Goal: Transaction & Acquisition: Purchase product/service

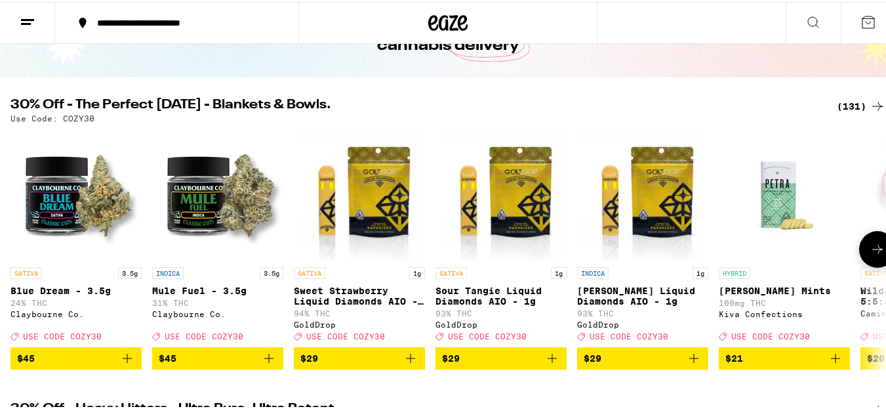
click at [870, 252] on icon at bounding box center [878, 247] width 16 height 16
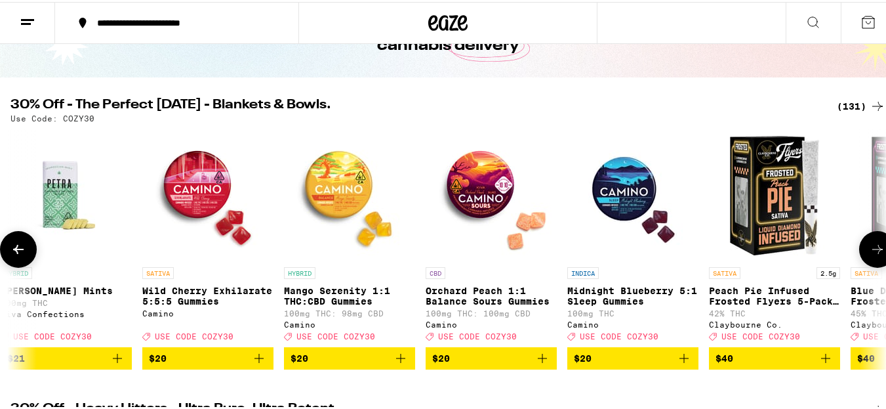
scroll to position [0, 722]
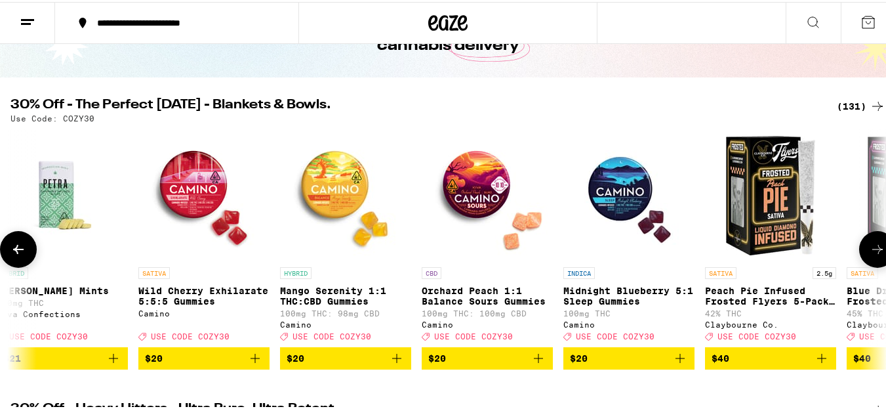
click at [870, 252] on icon at bounding box center [878, 247] width 16 height 16
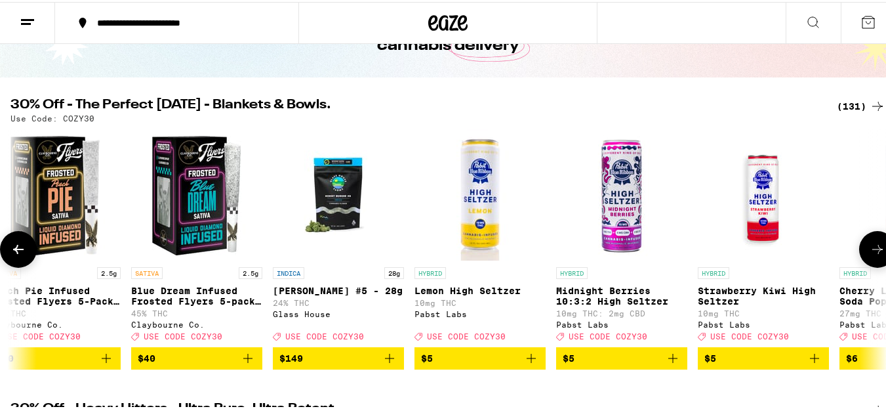
scroll to position [0, 1444]
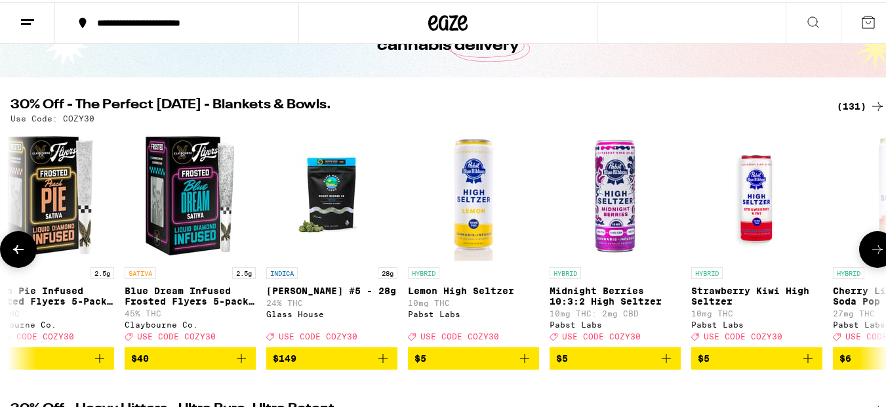
click at [870, 252] on icon at bounding box center [878, 247] width 16 height 16
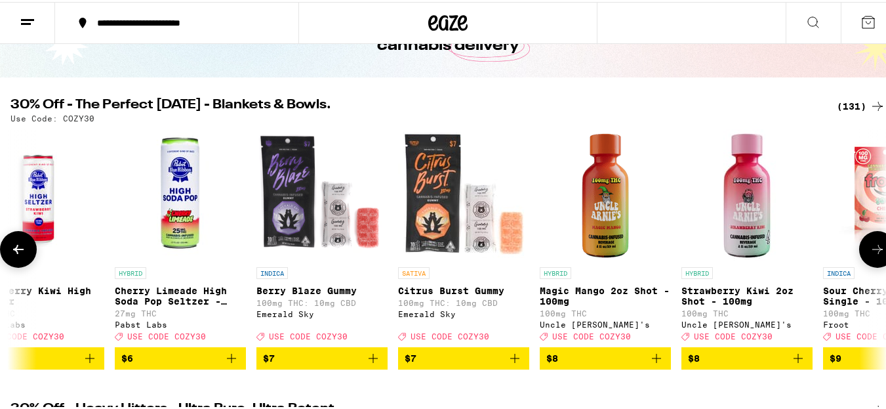
scroll to position [0, 2166]
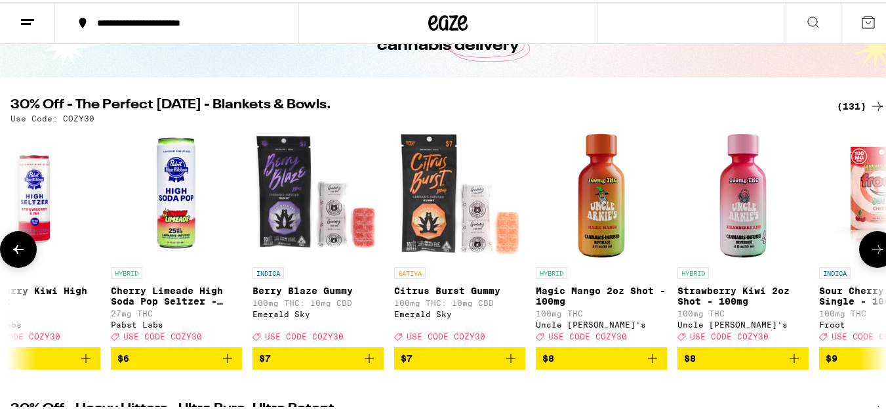
click at [870, 252] on icon at bounding box center [878, 247] width 16 height 16
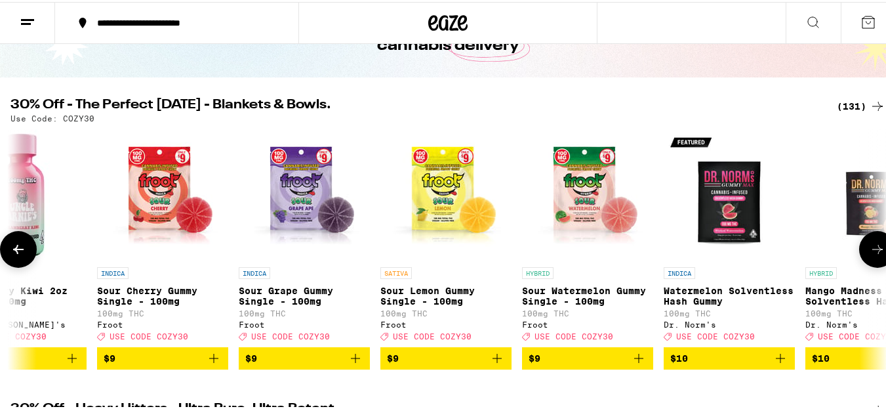
click at [870, 252] on icon at bounding box center [878, 247] width 16 height 16
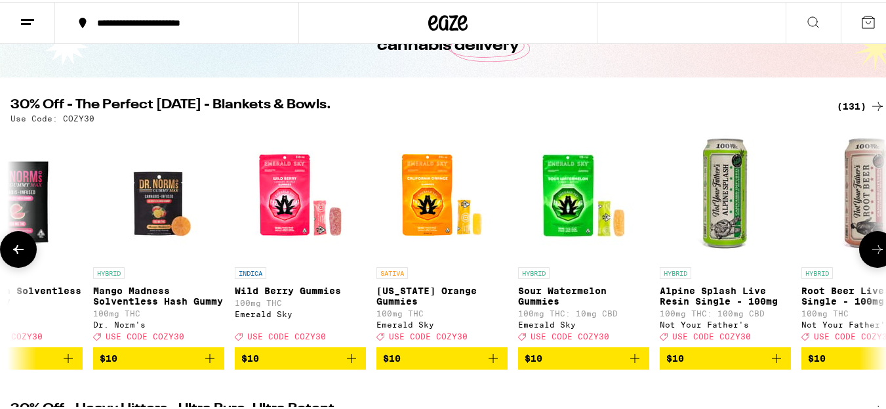
scroll to position [0, 3610]
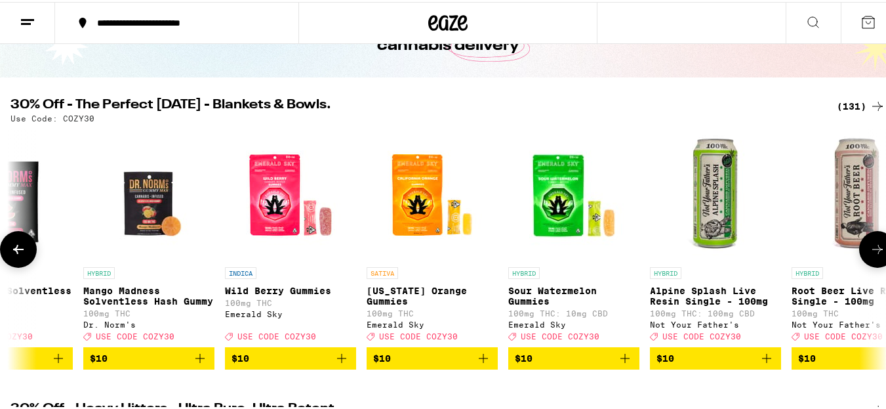
click at [870, 252] on icon at bounding box center [878, 247] width 16 height 16
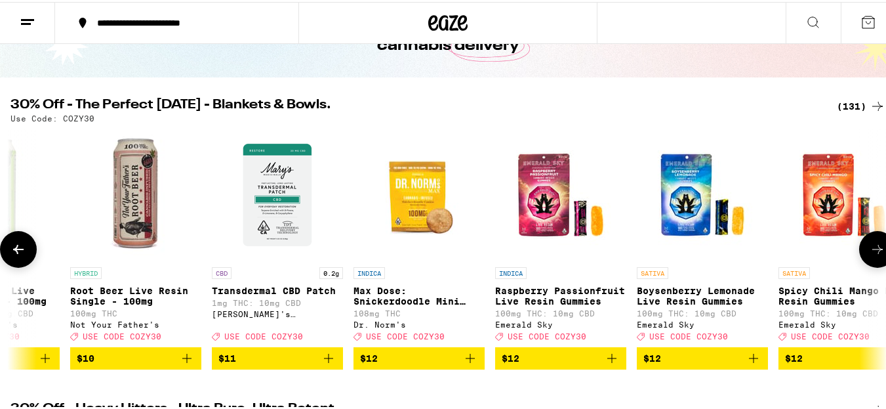
scroll to position [0, 4332]
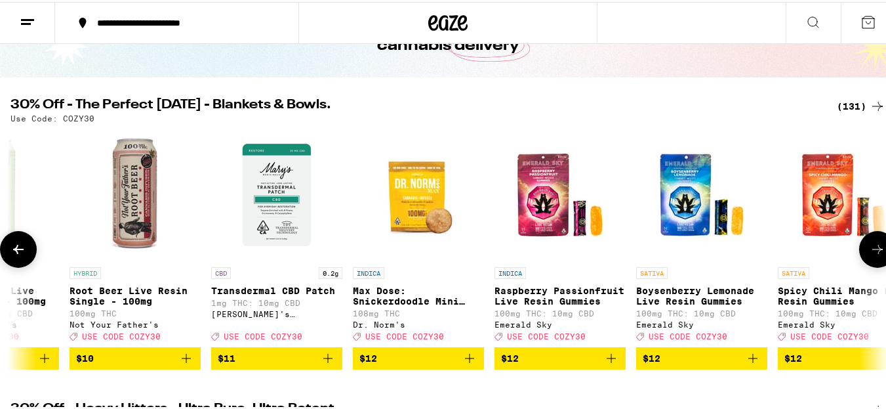
click at [870, 252] on icon at bounding box center [878, 247] width 16 height 16
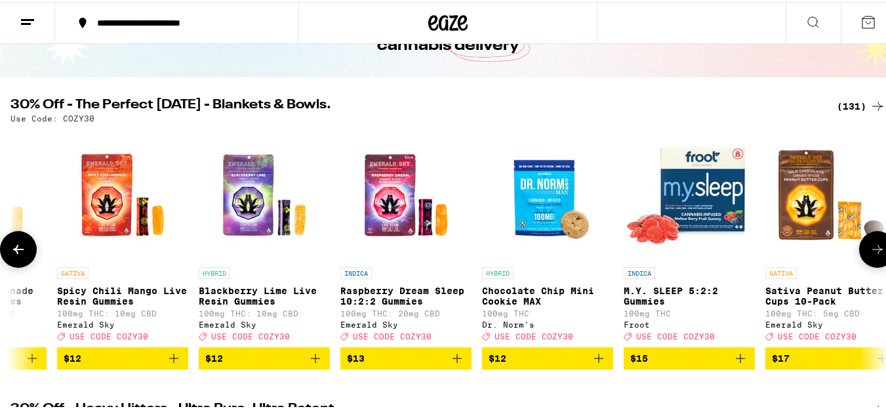
scroll to position [0, 5054]
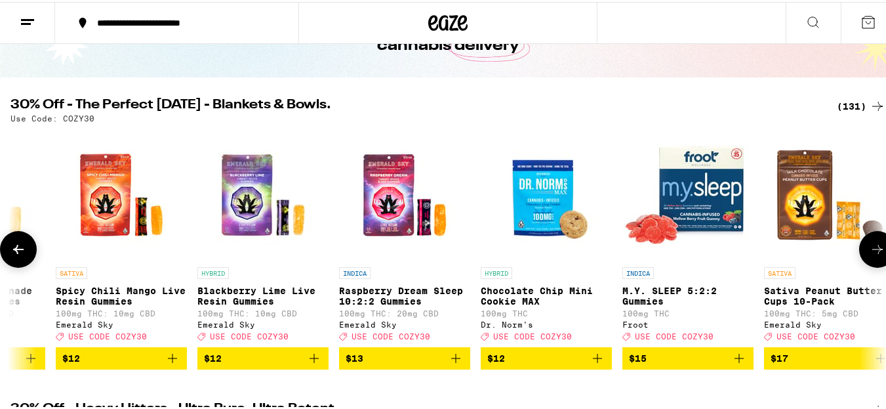
click at [870, 252] on icon at bounding box center [878, 247] width 16 height 16
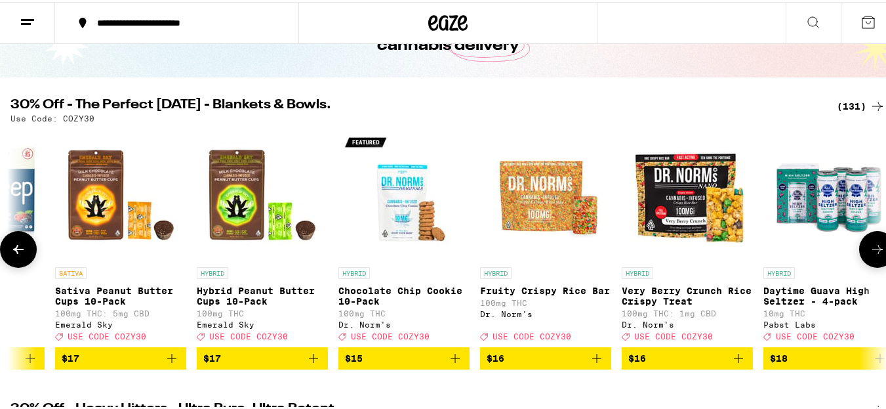
scroll to position [0, 5776]
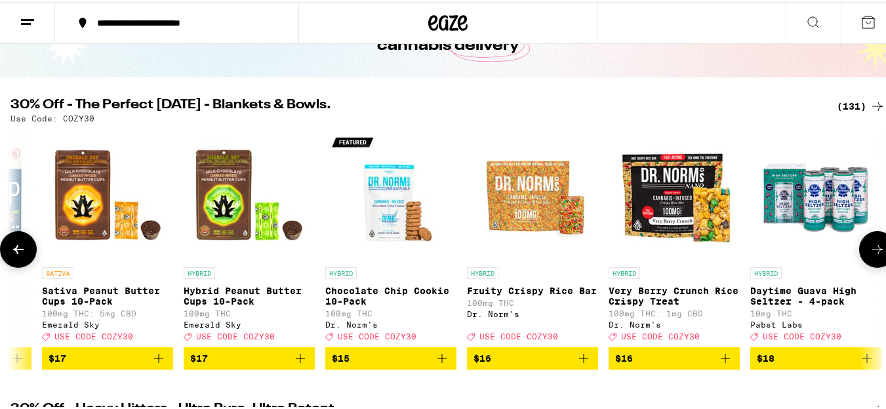
click at [870, 252] on icon at bounding box center [878, 247] width 16 height 16
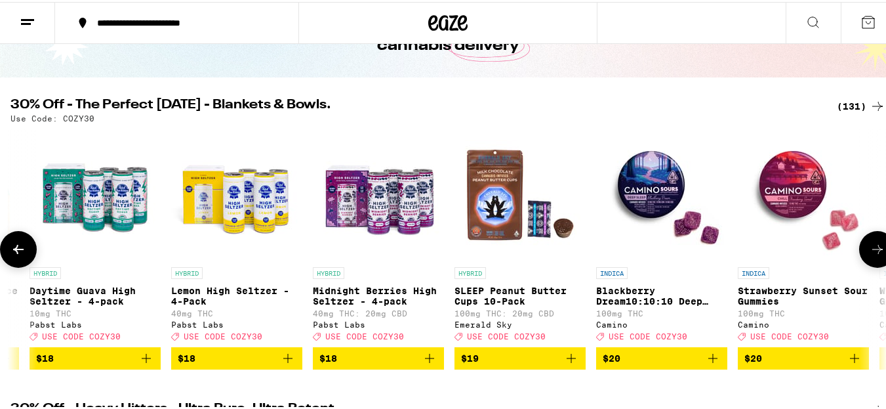
scroll to position [0, 6498]
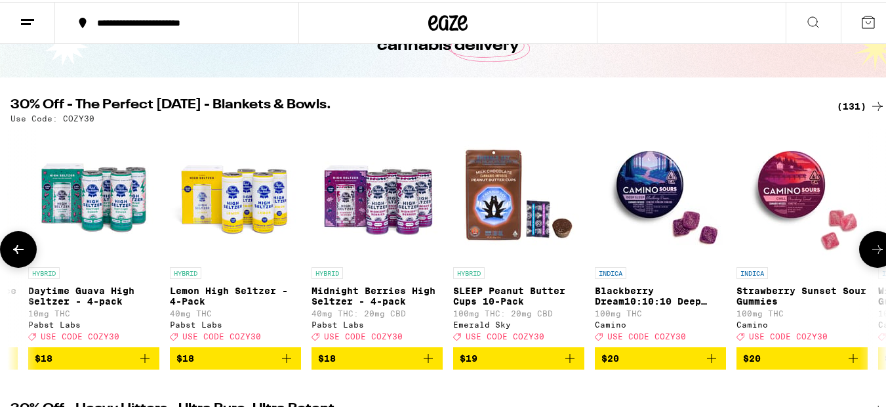
click at [870, 252] on icon at bounding box center [878, 247] width 16 height 16
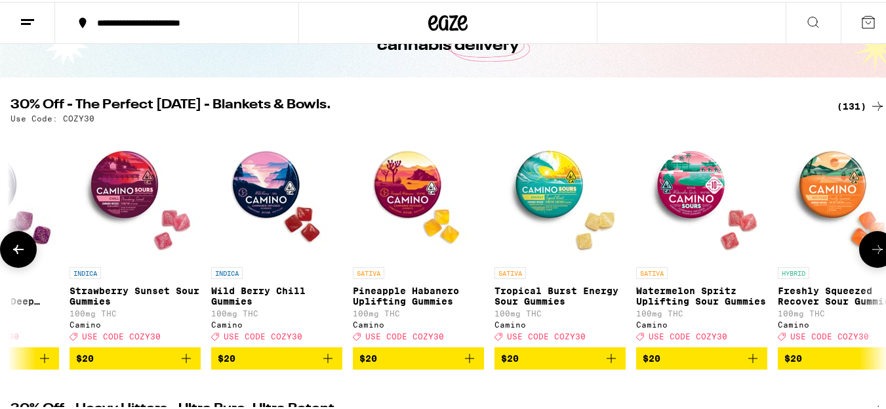
scroll to position [0, 7220]
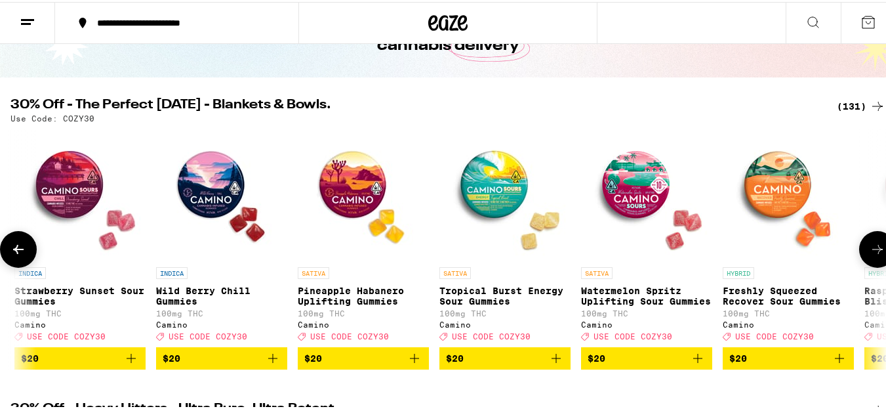
click at [870, 252] on icon at bounding box center [878, 247] width 16 height 16
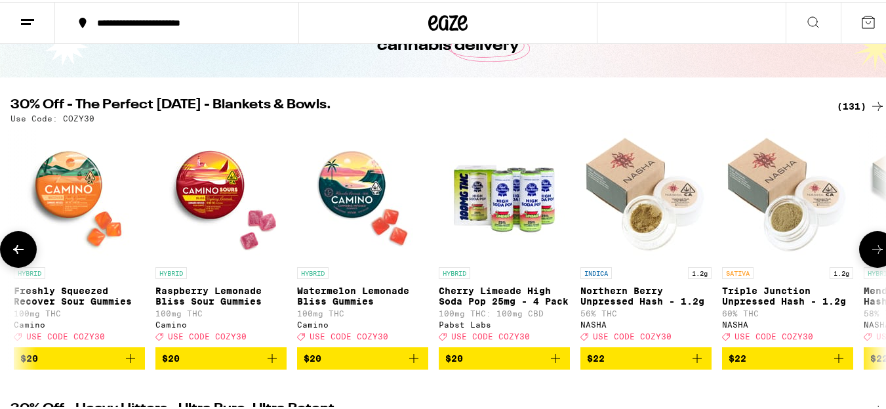
scroll to position [0, 7942]
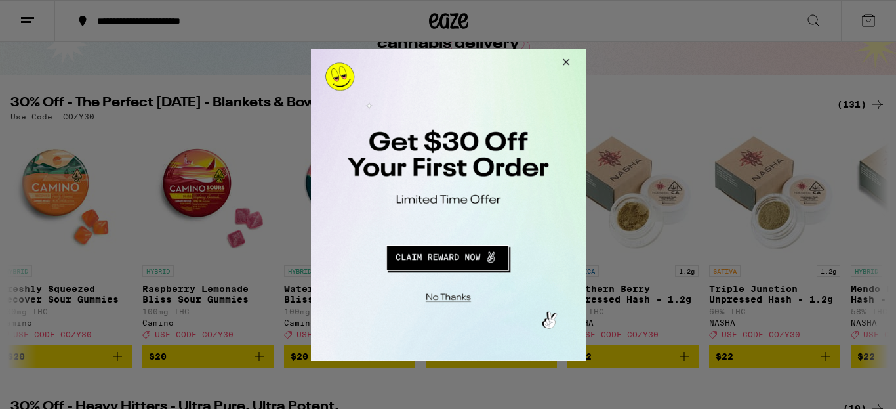
click at [827, 365] on div at bounding box center [448, 204] width 896 height 409
click at [562, 58] on button "Close Modal" at bounding box center [563, 63] width 35 height 31
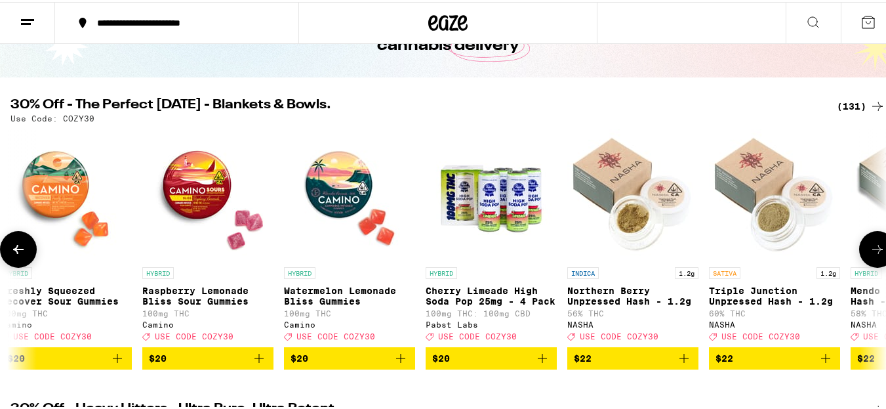
click at [825, 364] on icon "Add to bag" at bounding box center [826, 356] width 16 height 16
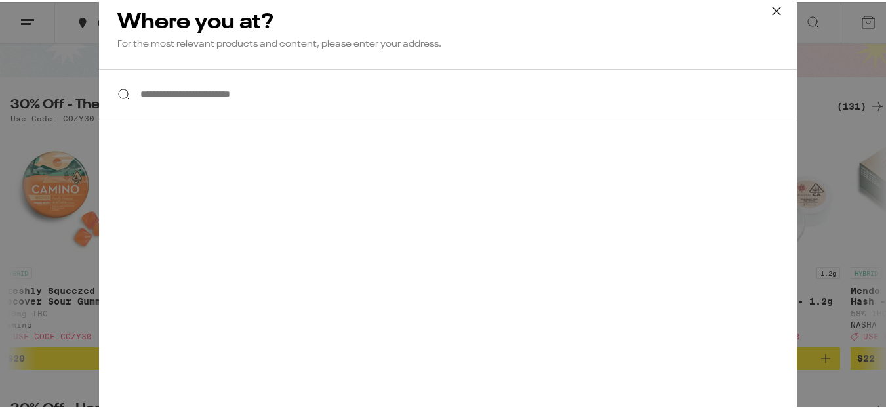
click at [377, 109] on input "**********" at bounding box center [448, 92] width 698 height 50
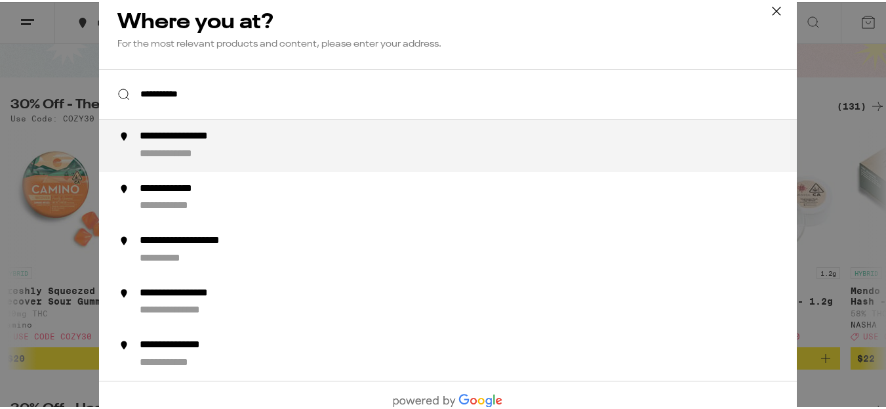
click at [299, 159] on div "**********" at bounding box center [474, 143] width 669 height 31
type input "**********"
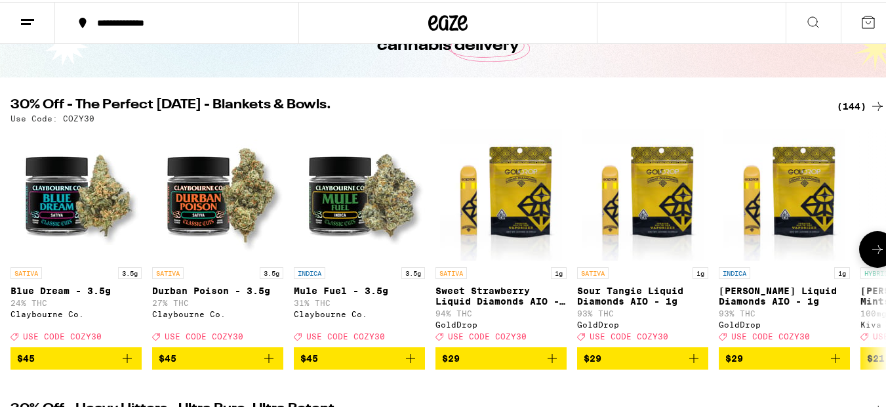
click at [870, 255] on icon at bounding box center [878, 247] width 16 height 16
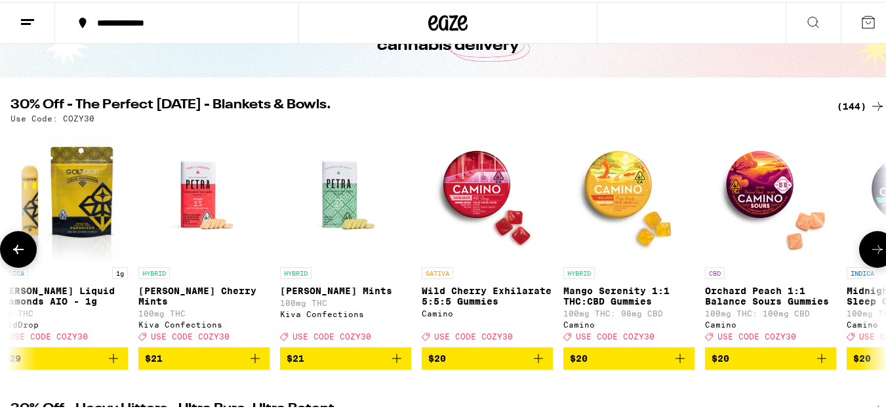
click at [870, 255] on icon at bounding box center [878, 247] width 16 height 16
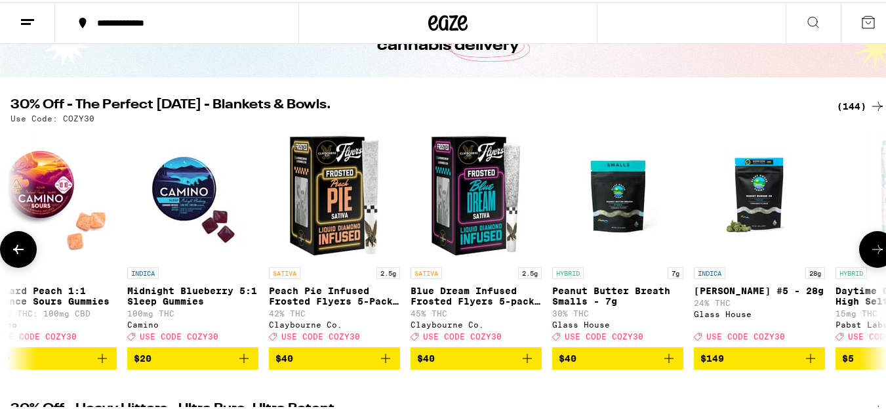
scroll to position [0, 1444]
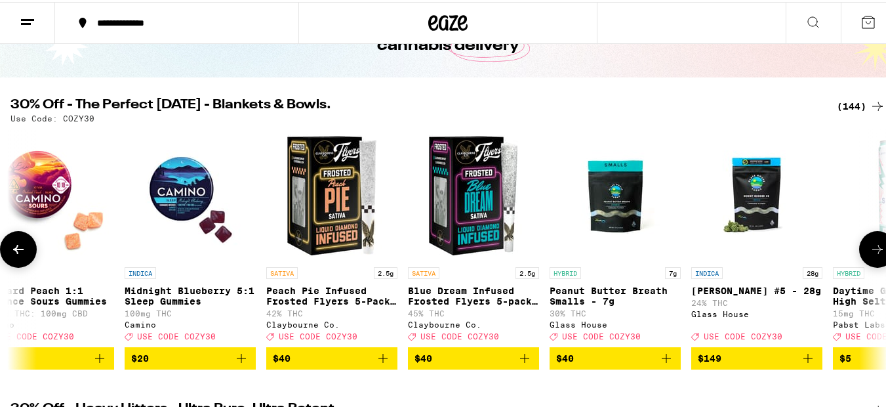
click at [870, 255] on icon at bounding box center [878, 247] width 16 height 16
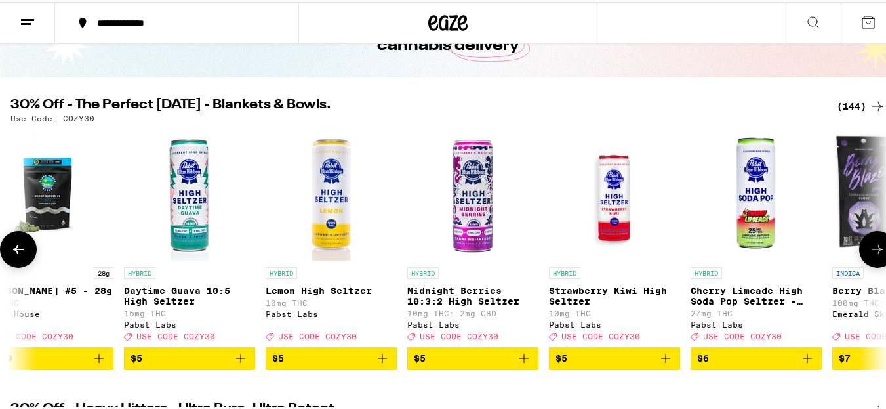
scroll to position [0, 2166]
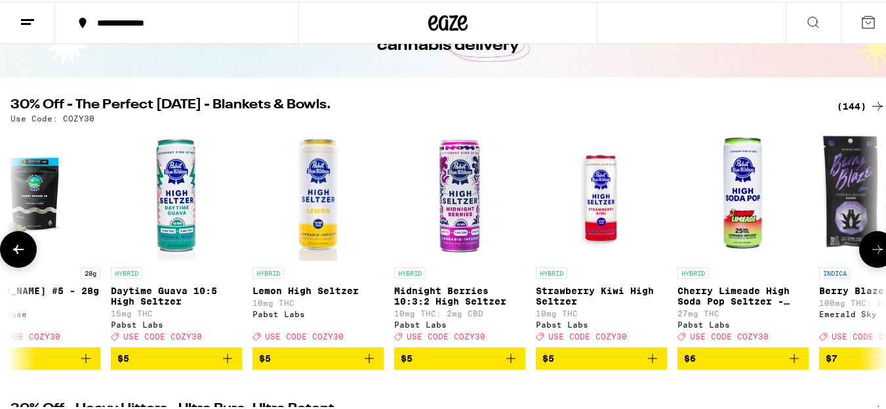
click at [870, 255] on icon at bounding box center [878, 247] width 16 height 16
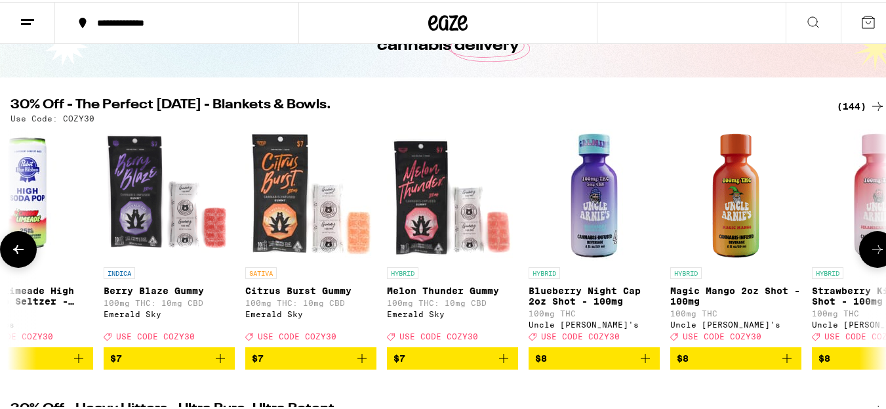
scroll to position [0, 2888]
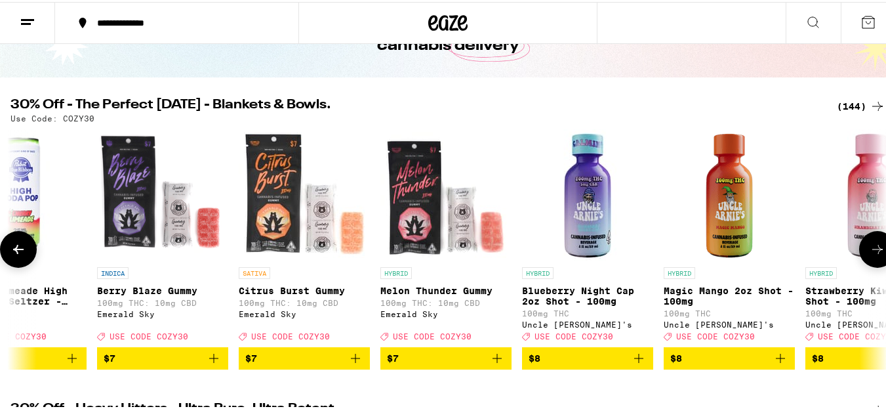
click at [870, 255] on icon at bounding box center [878, 247] width 16 height 16
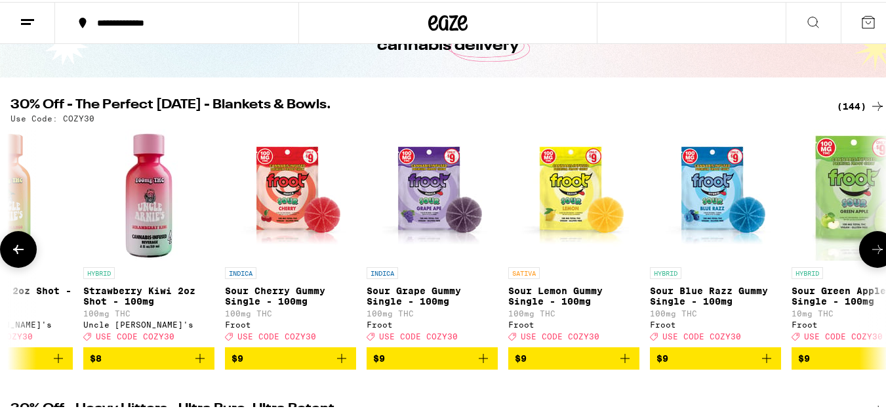
click at [870, 255] on icon at bounding box center [878, 247] width 16 height 16
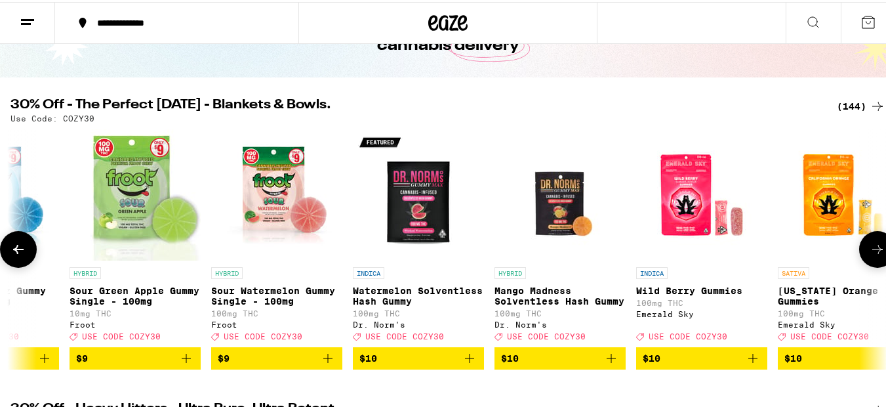
click at [870, 255] on icon at bounding box center [878, 247] width 16 height 16
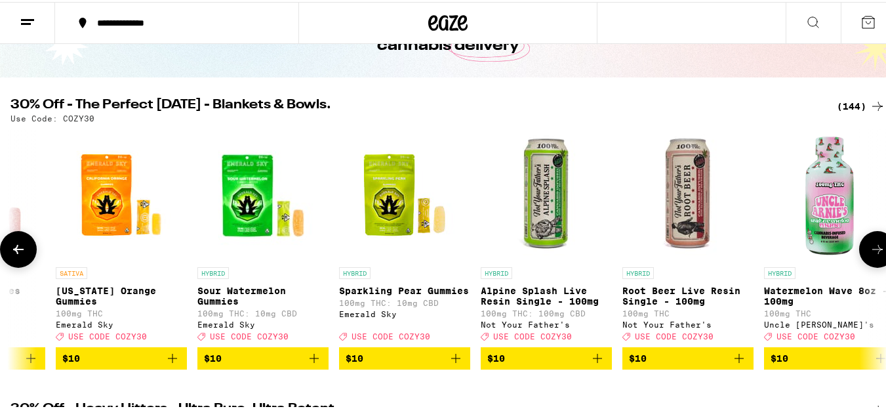
click at [870, 255] on icon at bounding box center [878, 247] width 16 height 16
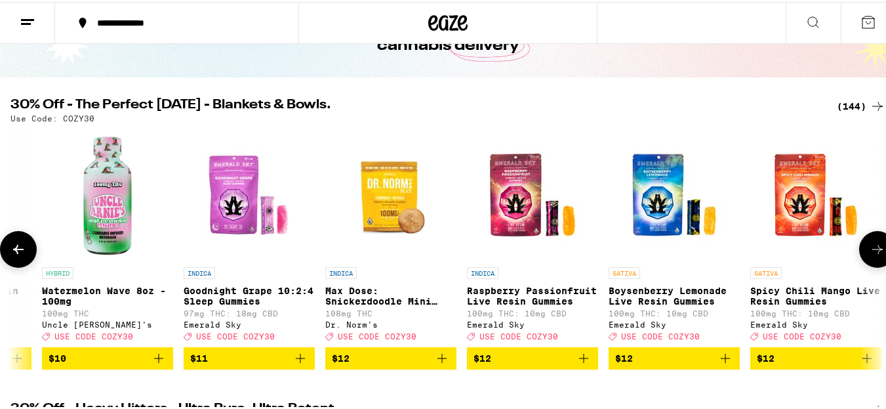
click at [870, 255] on icon at bounding box center [878, 247] width 16 height 16
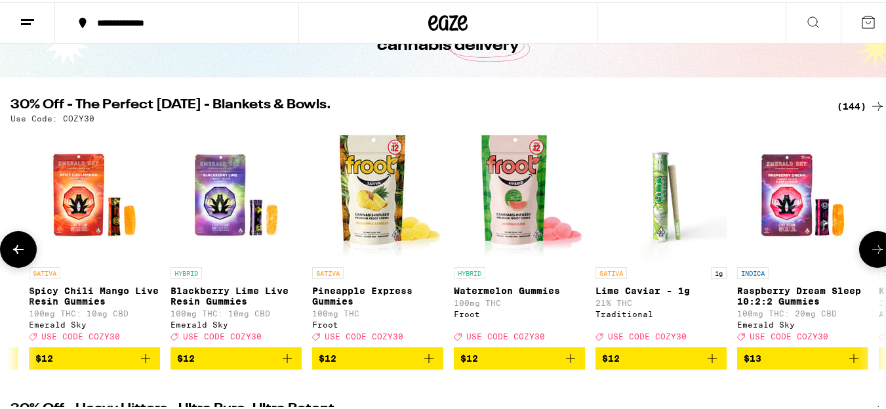
scroll to position [0, 6498]
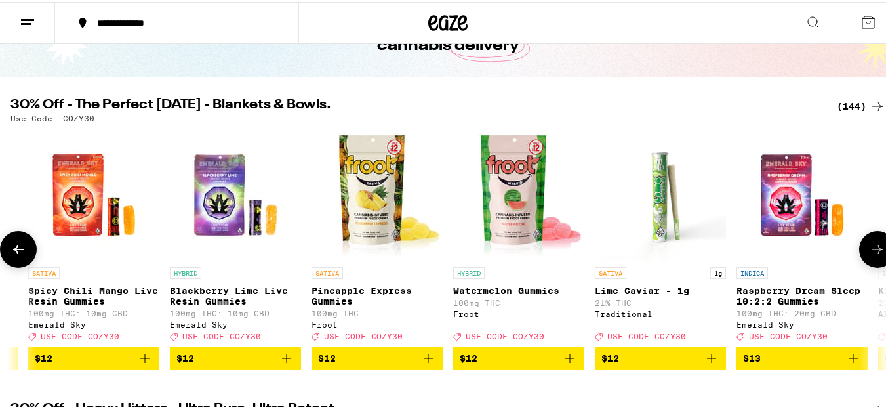
click at [870, 255] on icon at bounding box center [878, 247] width 16 height 16
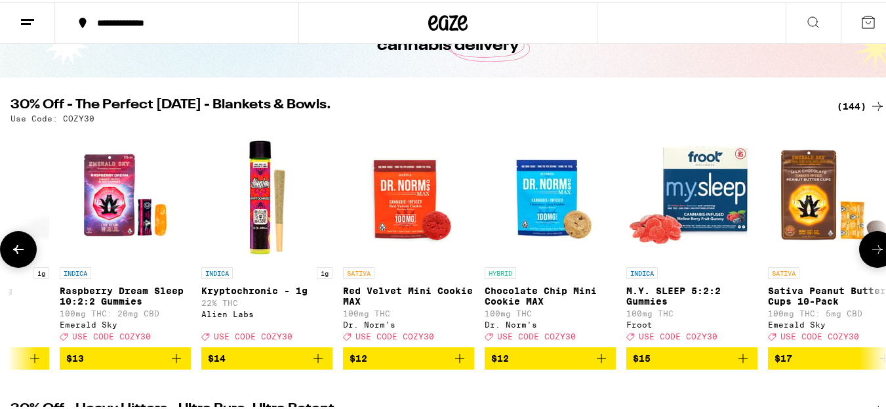
scroll to position [0, 7220]
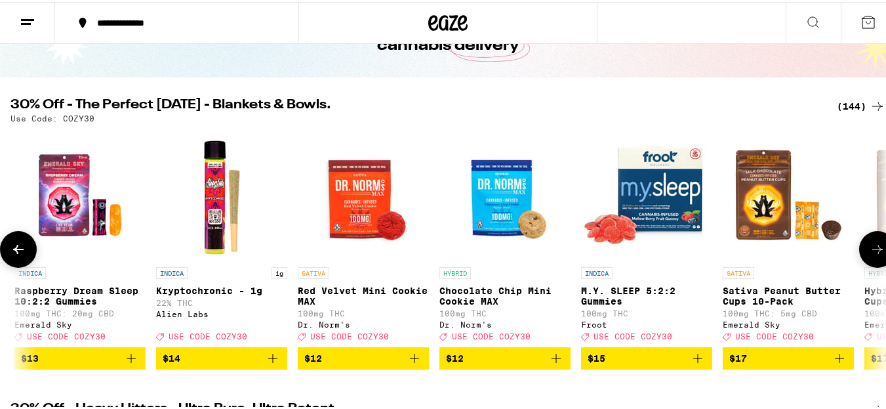
click at [870, 255] on icon at bounding box center [878, 247] width 16 height 16
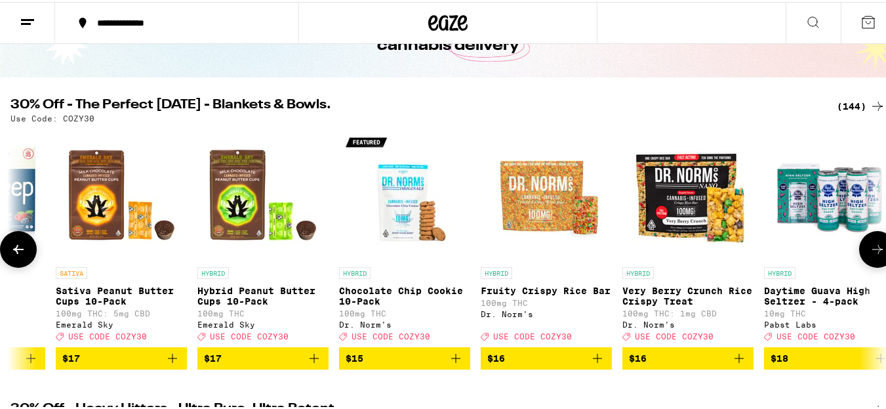
scroll to position [0, 7942]
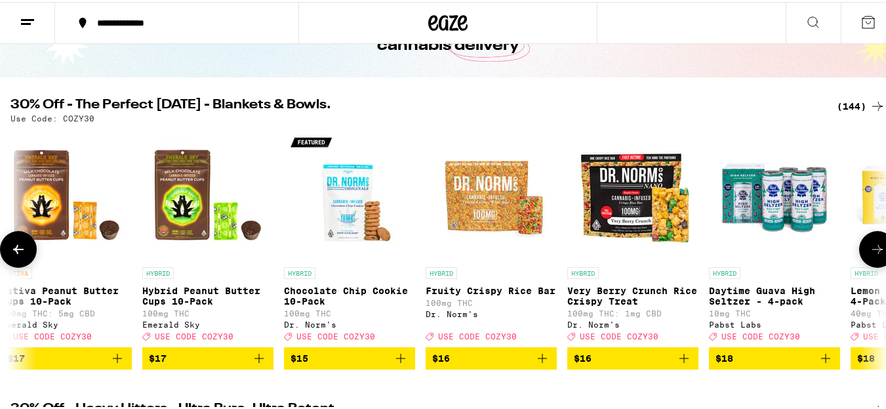
click at [870, 255] on icon at bounding box center [878, 247] width 16 height 16
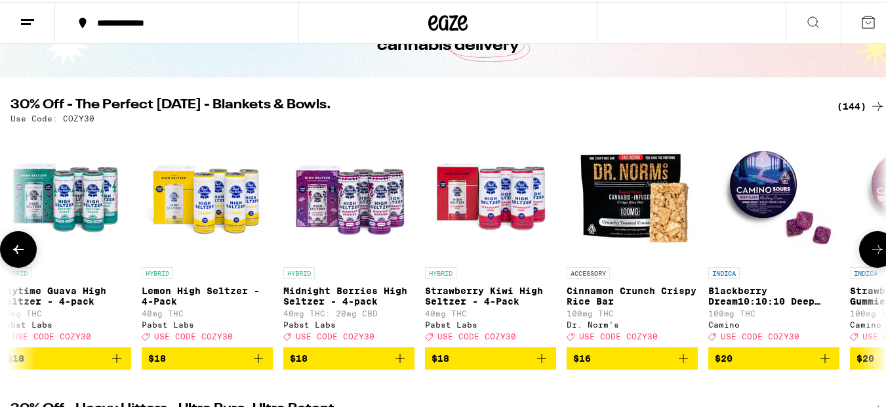
scroll to position [0, 8664]
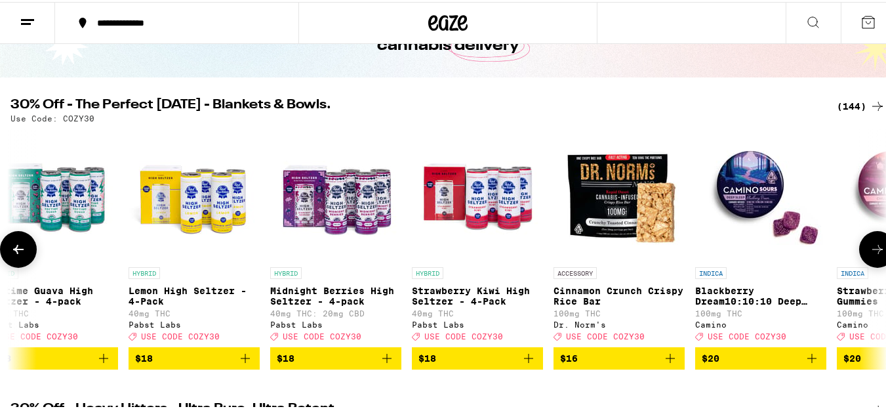
click at [870, 255] on icon at bounding box center [878, 247] width 16 height 16
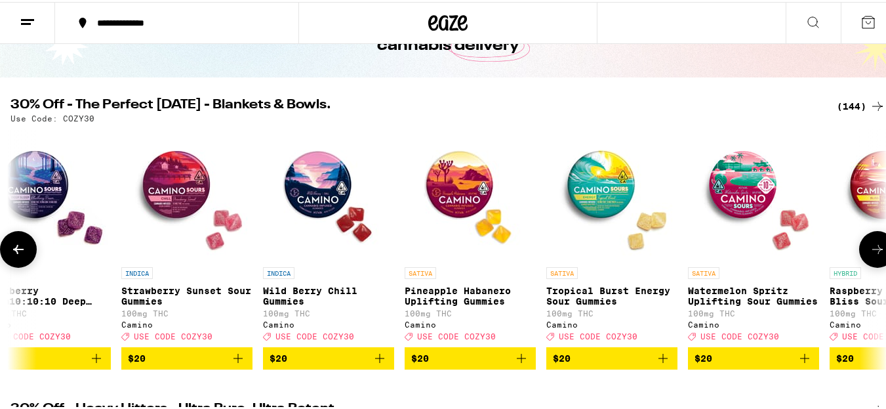
scroll to position [0, 9386]
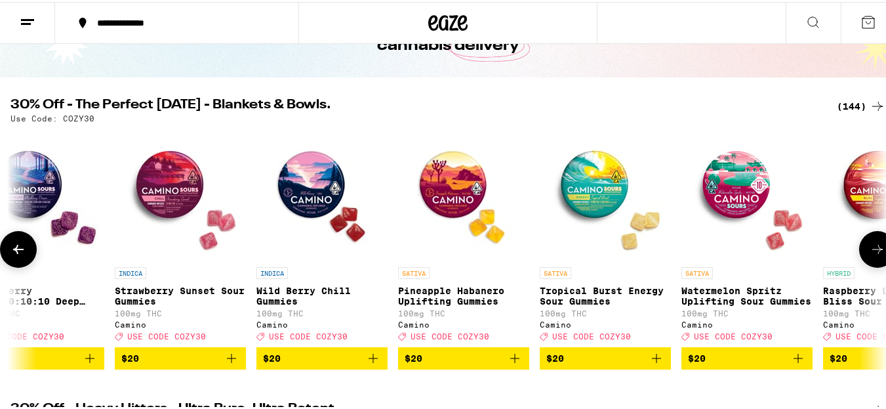
click at [870, 255] on icon at bounding box center [878, 247] width 16 height 16
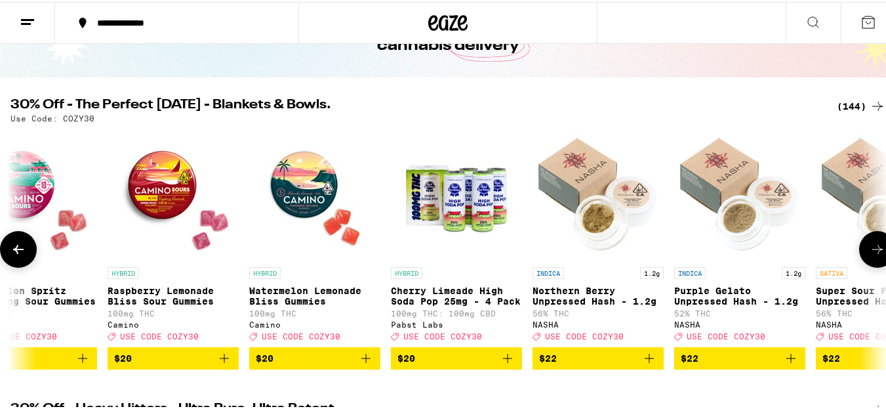
scroll to position [0, 10108]
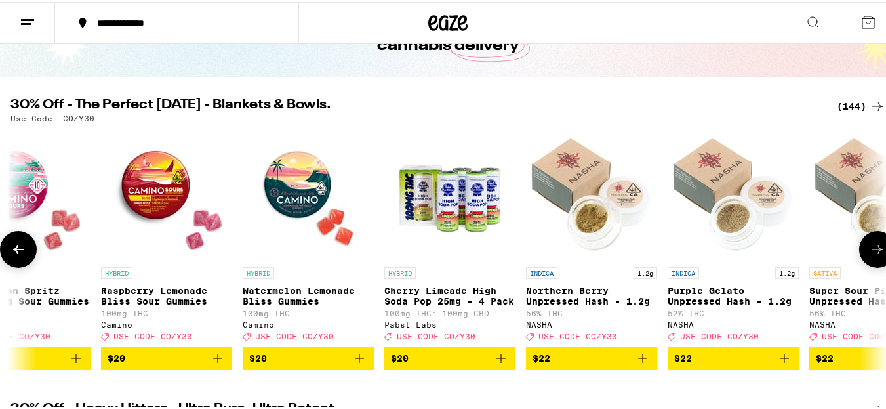
click at [870, 255] on icon at bounding box center [878, 247] width 16 height 16
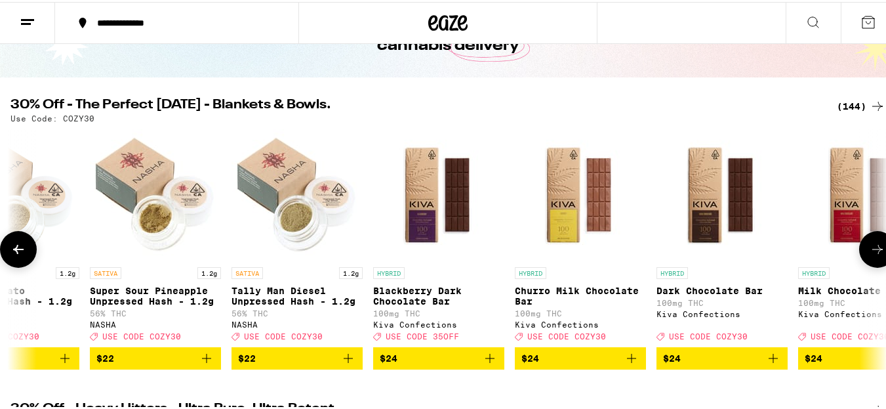
scroll to position [0, 10829]
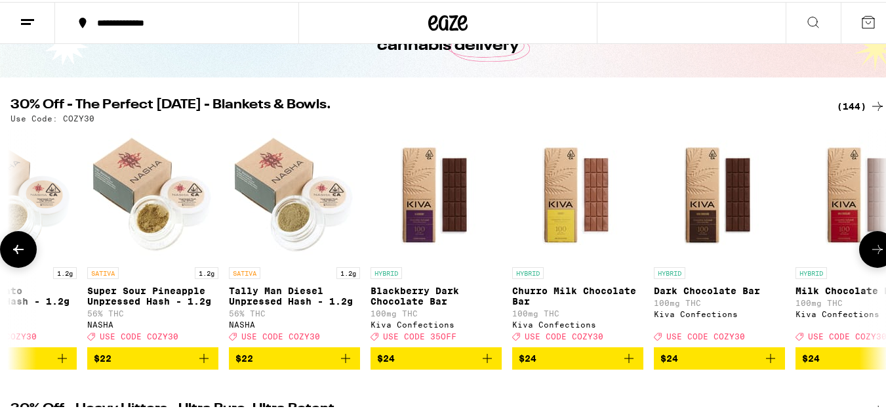
click at [870, 255] on icon at bounding box center [878, 247] width 16 height 16
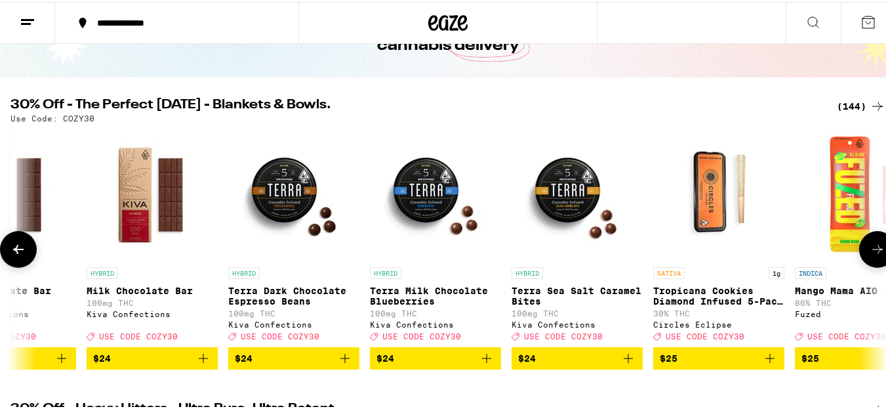
scroll to position [0, 11551]
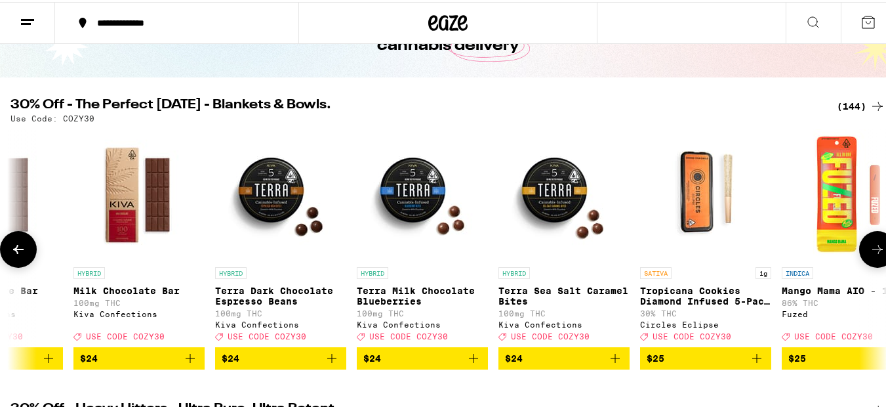
click at [870, 255] on icon at bounding box center [878, 247] width 16 height 16
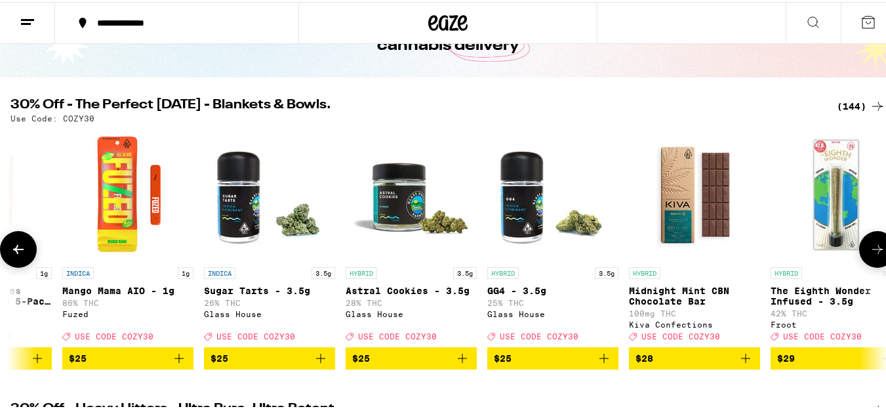
scroll to position [0, 12273]
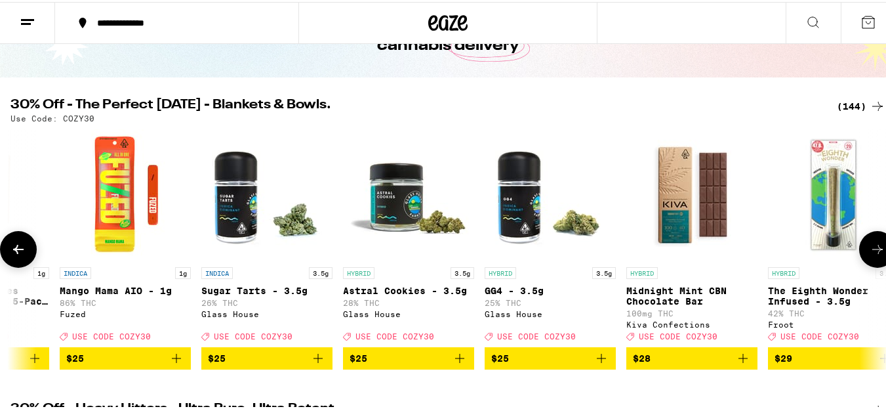
click at [870, 255] on icon at bounding box center [878, 247] width 16 height 16
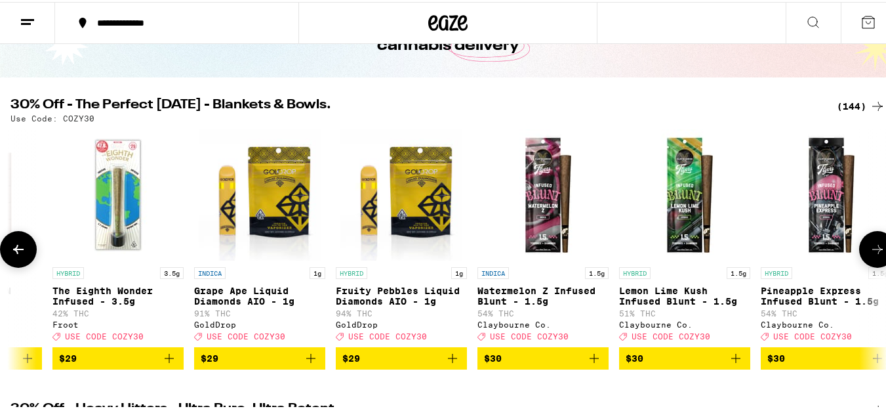
scroll to position [0, 12995]
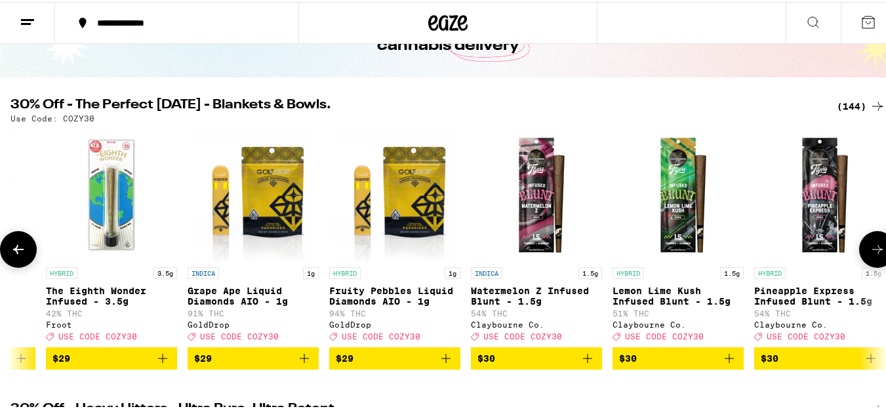
click at [870, 255] on icon at bounding box center [878, 247] width 16 height 16
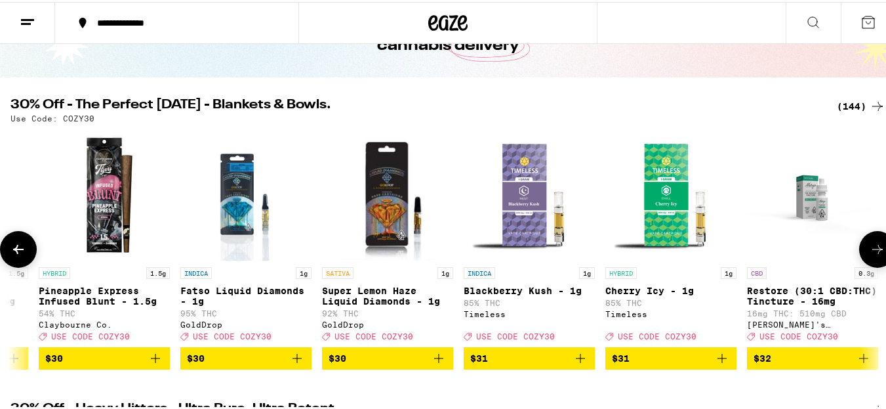
scroll to position [0, 13717]
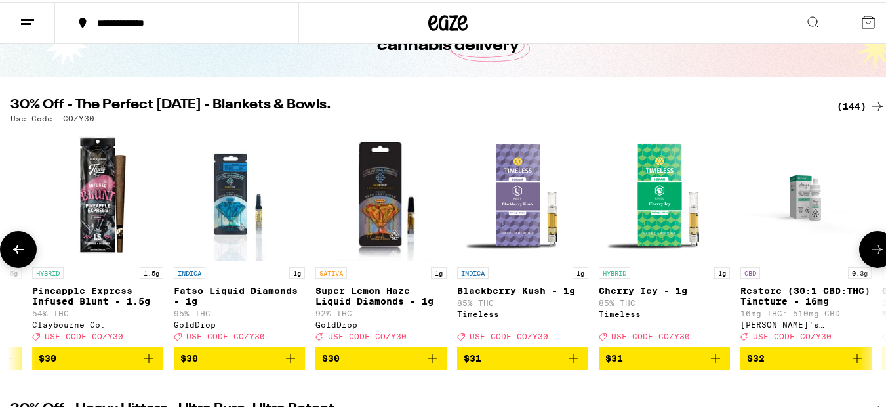
click at [870, 255] on icon at bounding box center [878, 247] width 16 height 16
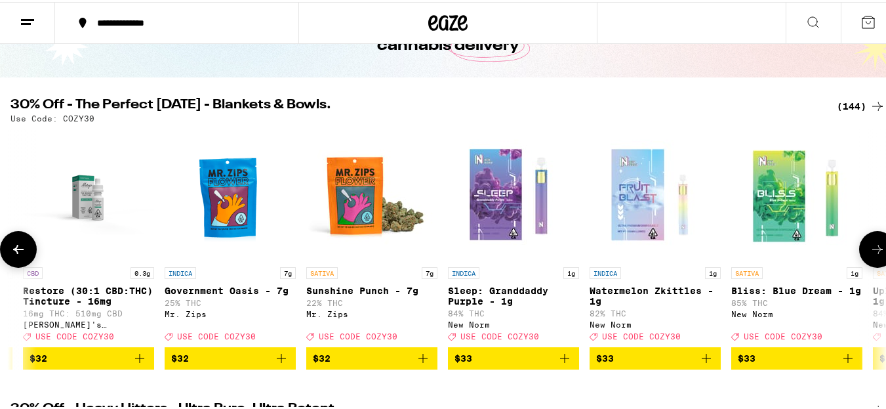
scroll to position [0, 14439]
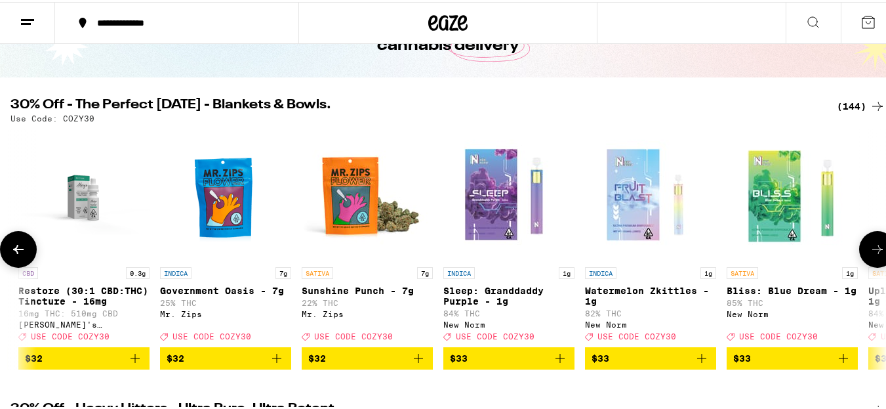
click at [417, 364] on icon "Add to bag" at bounding box center [418, 356] width 16 height 16
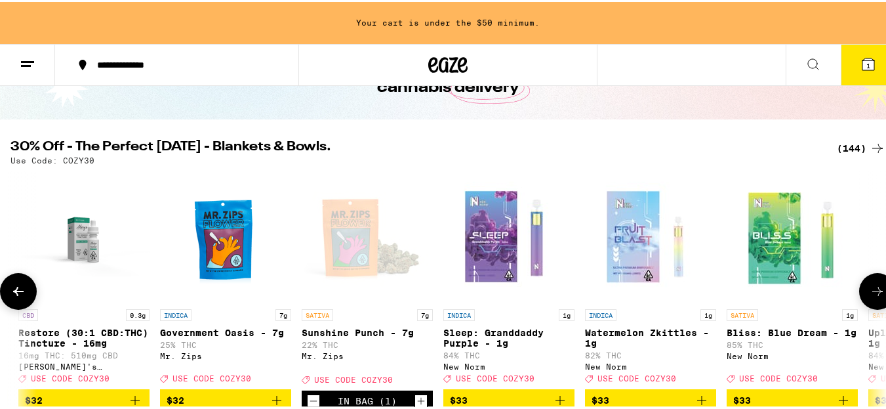
scroll to position [136, 0]
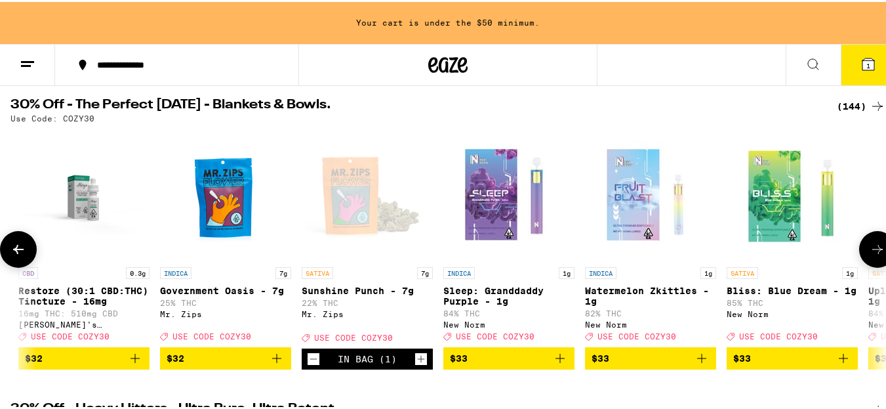
click at [870, 247] on icon at bounding box center [878, 247] width 16 height 16
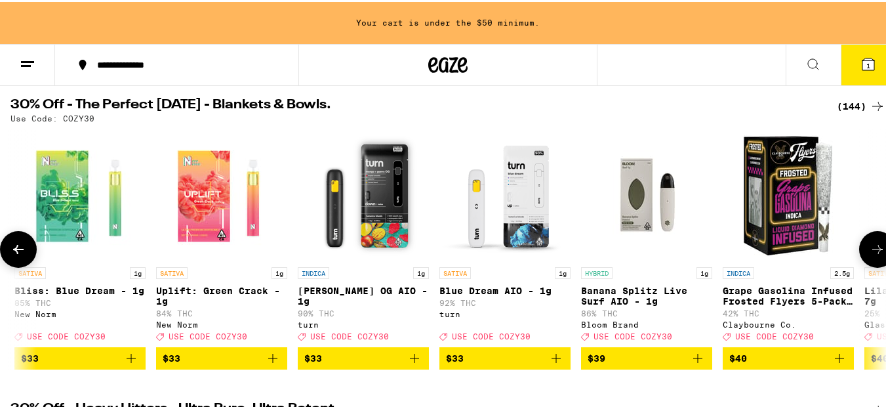
scroll to position [0, 15161]
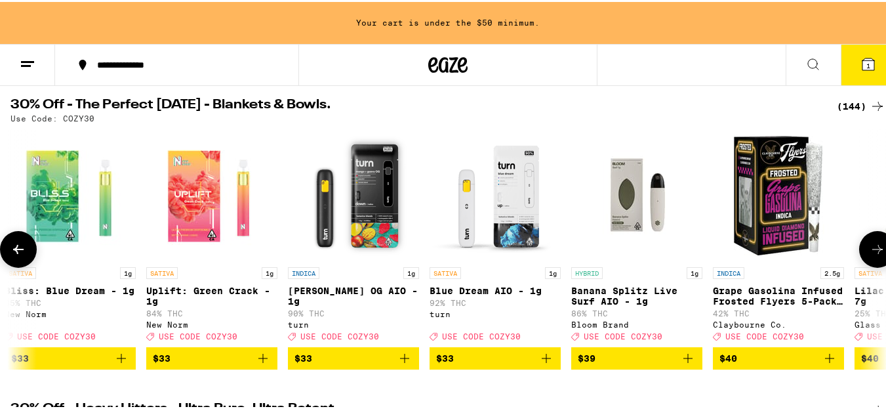
click at [870, 247] on icon at bounding box center [878, 247] width 16 height 16
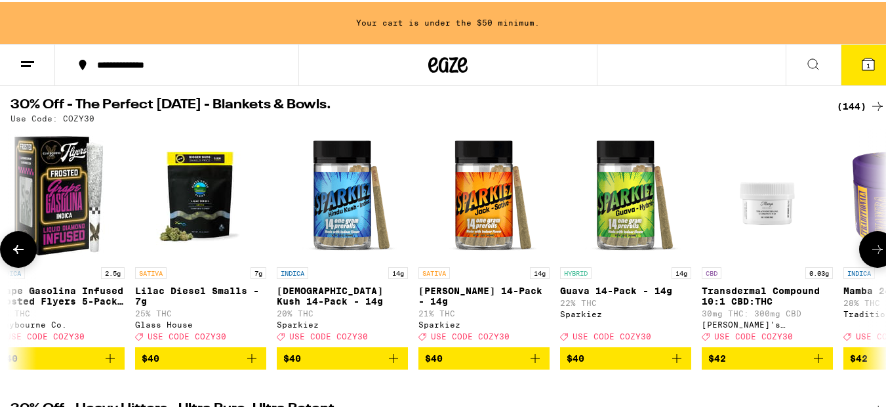
scroll to position [0, 15883]
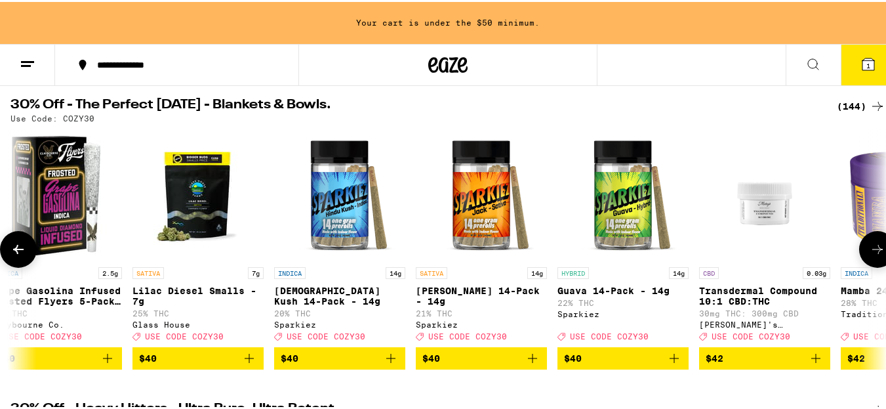
click at [870, 247] on icon at bounding box center [878, 247] width 16 height 16
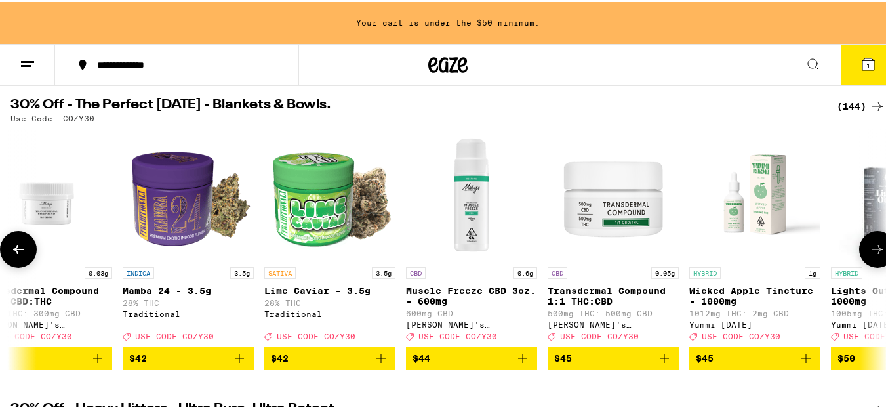
scroll to position [0, 16605]
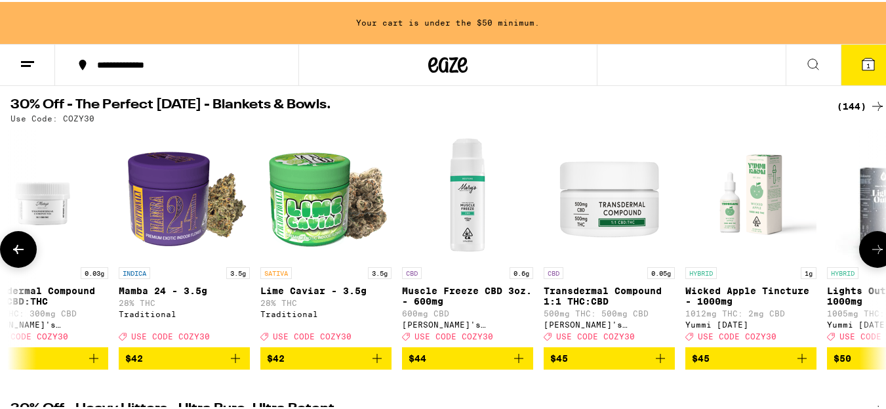
click at [16, 249] on icon at bounding box center [18, 247] width 16 height 16
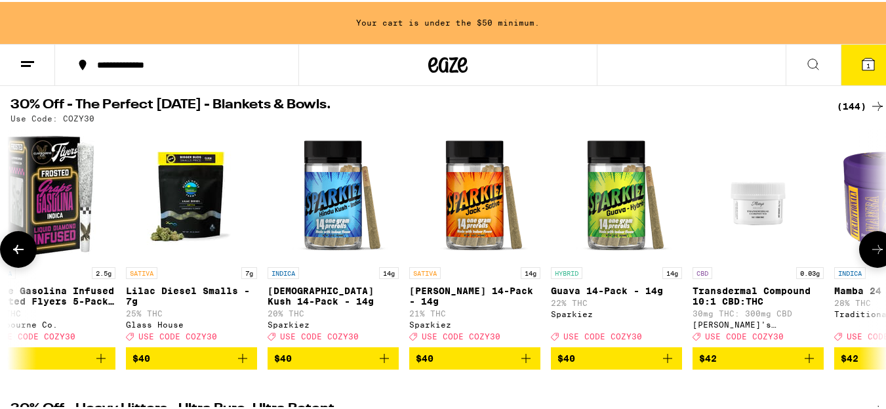
scroll to position [0, 15883]
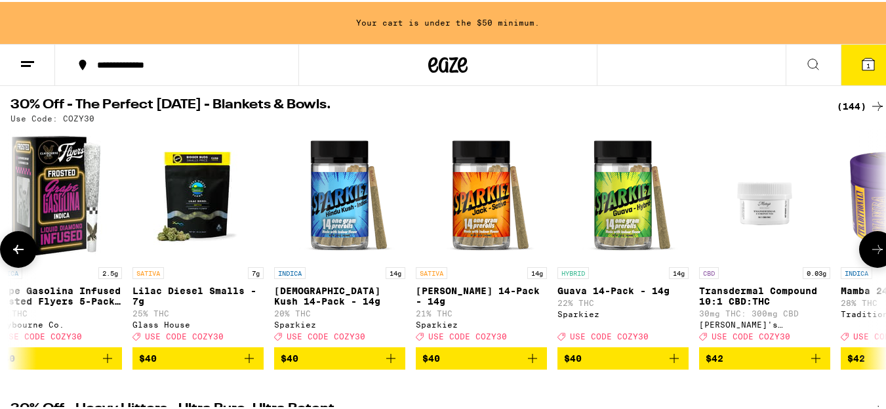
click at [877, 254] on button at bounding box center [877, 247] width 37 height 37
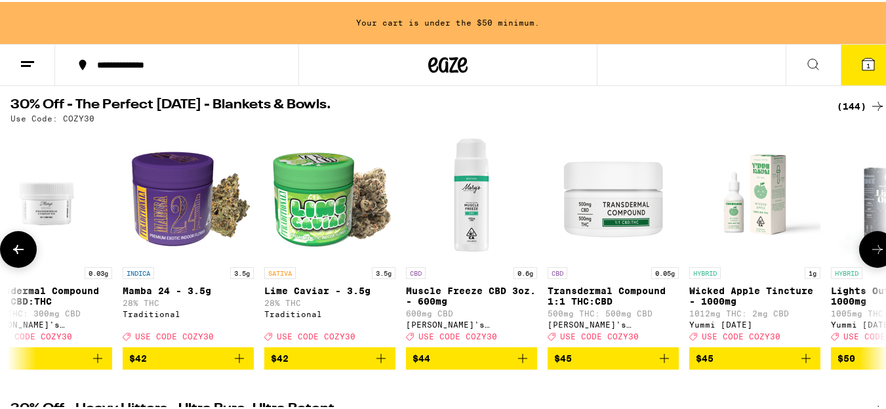
scroll to position [0, 16605]
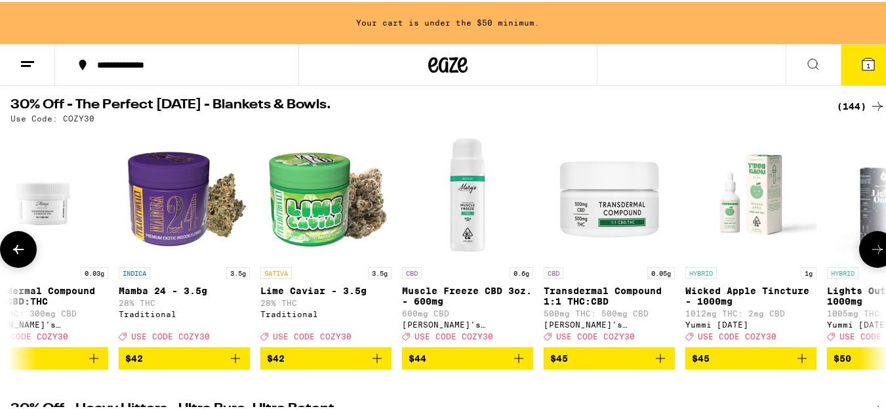
click at [877, 254] on button at bounding box center [877, 247] width 37 height 37
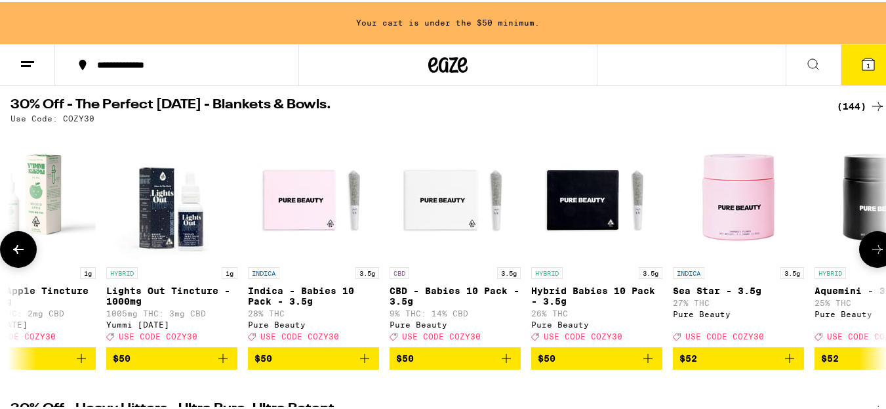
scroll to position [0, 17327]
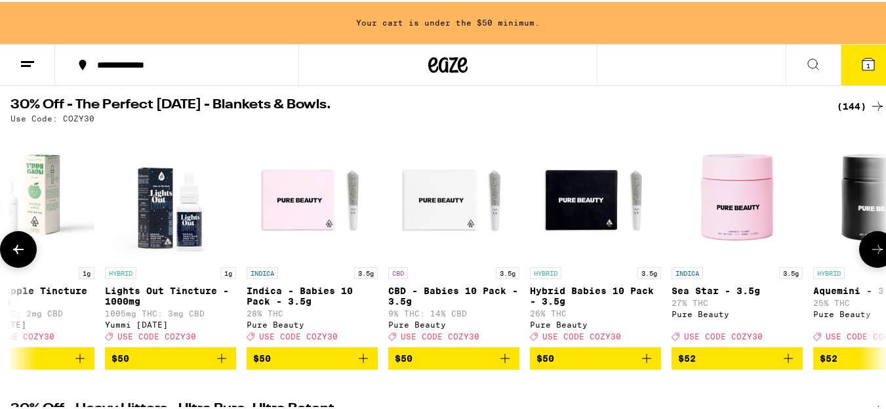
click at [22, 255] on icon at bounding box center [18, 247] width 16 height 16
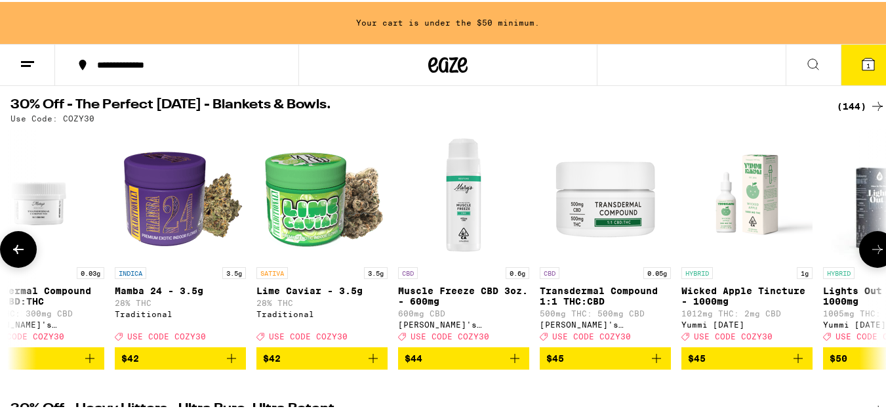
scroll to position [0, 16605]
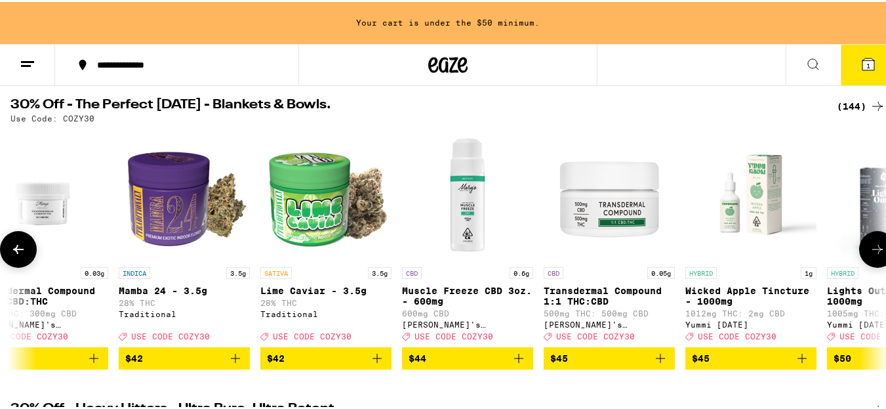
click at [872, 252] on icon at bounding box center [877, 247] width 10 height 9
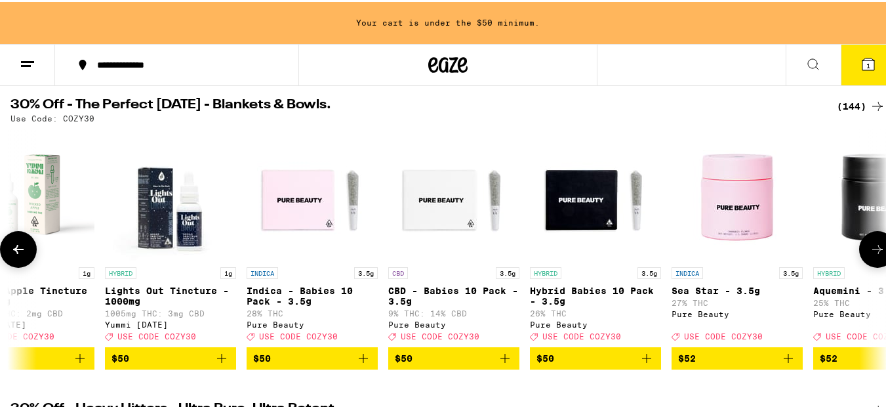
click at [872, 252] on icon at bounding box center [877, 247] width 10 height 9
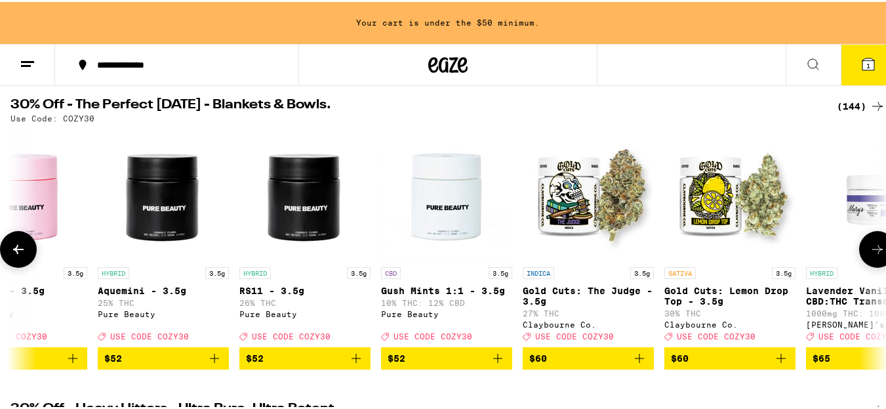
scroll to position [0, 18049]
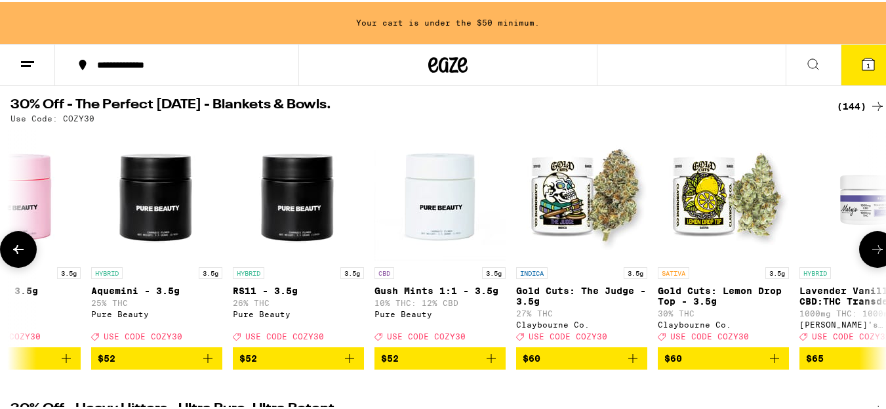
click at [859, 245] on button at bounding box center [877, 247] width 37 height 37
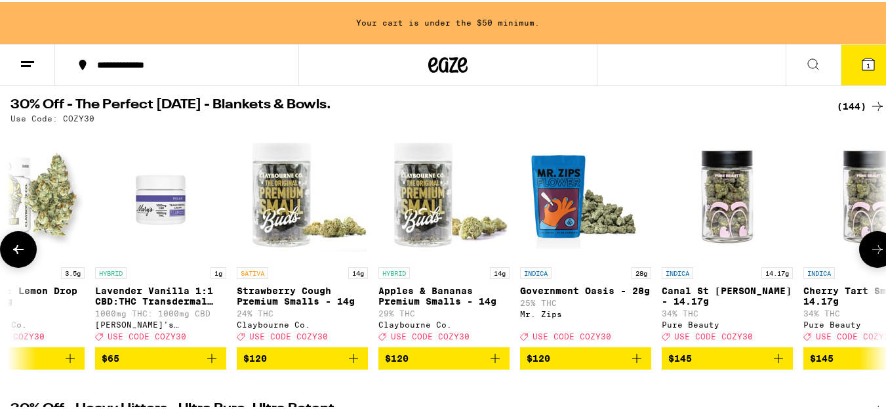
scroll to position [0, 18771]
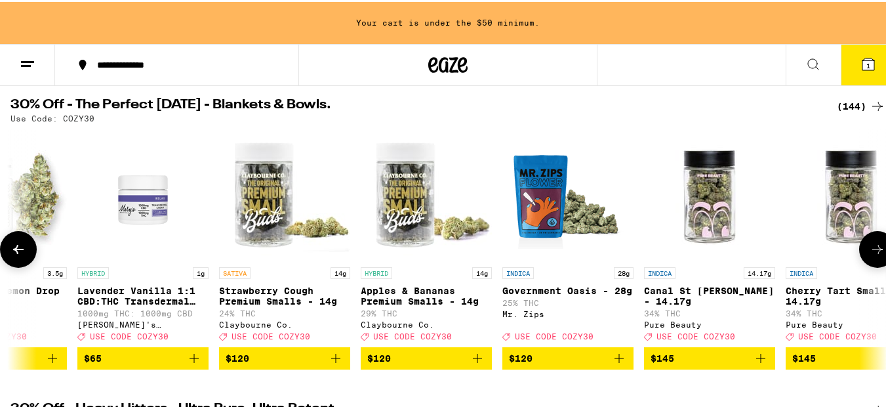
click at [859, 245] on button at bounding box center [877, 247] width 37 height 37
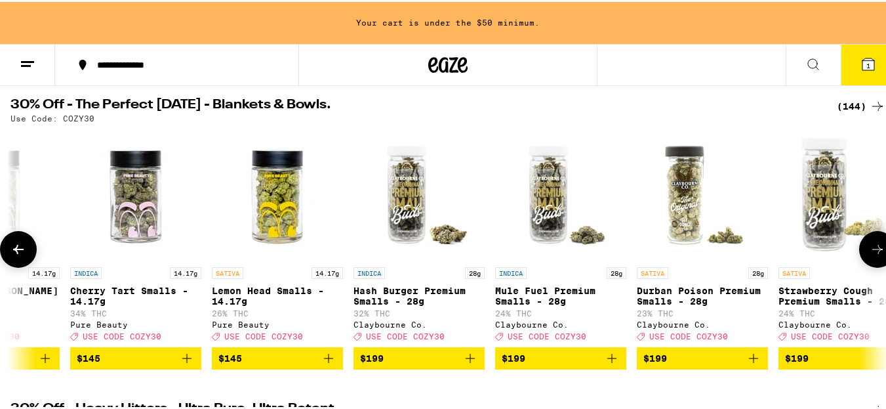
scroll to position [0, 19493]
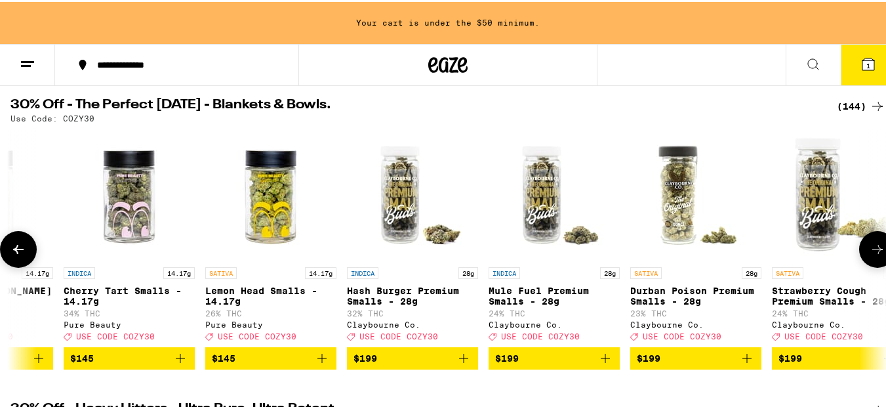
click at [859, 245] on button at bounding box center [877, 247] width 37 height 37
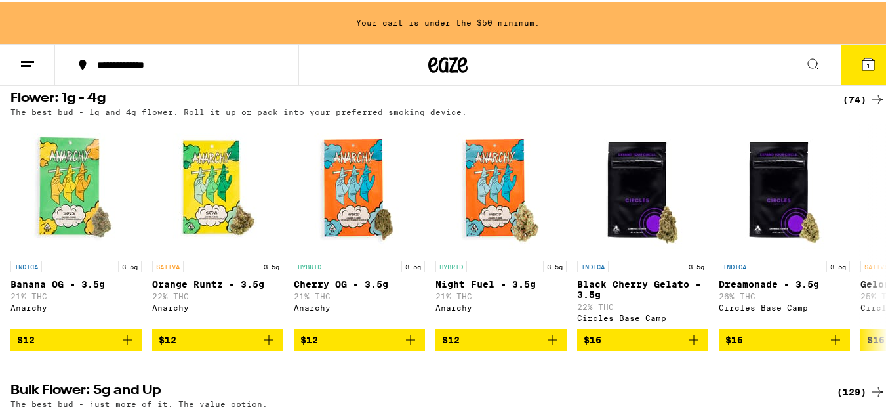
scroll to position [1071, 0]
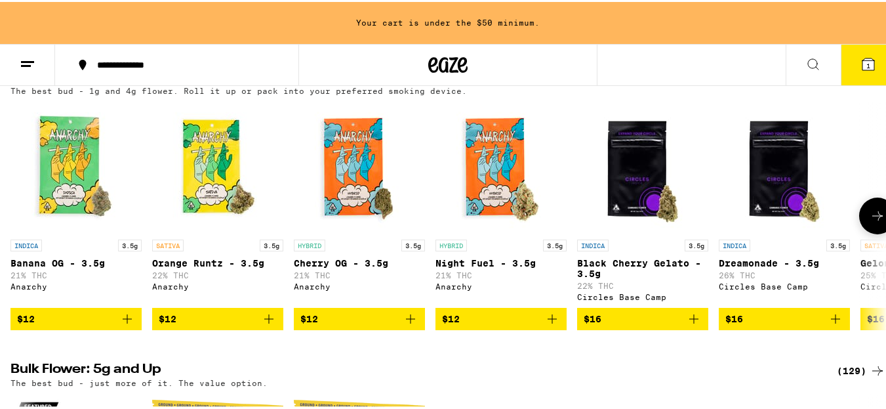
click at [836, 325] on icon "Add to bag" at bounding box center [836, 317] width 16 height 16
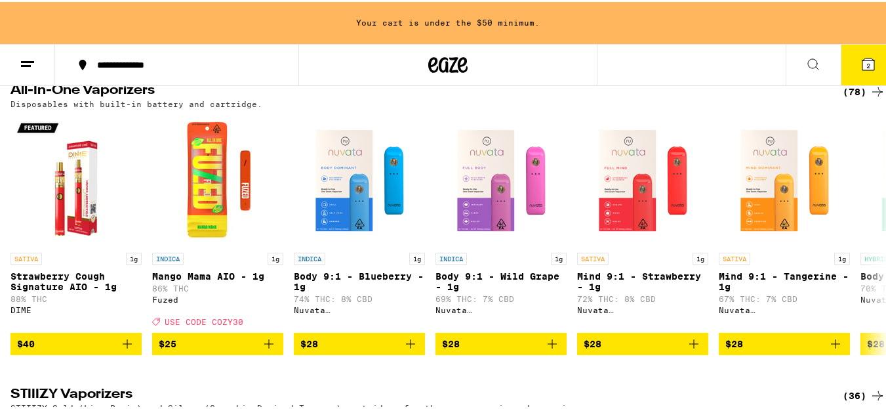
scroll to position [1986, 0]
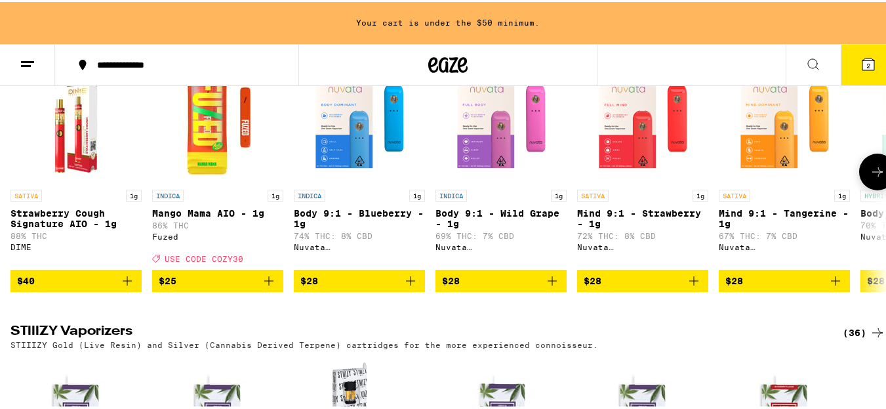
click at [271, 287] on icon "Add to bag" at bounding box center [269, 279] width 16 height 16
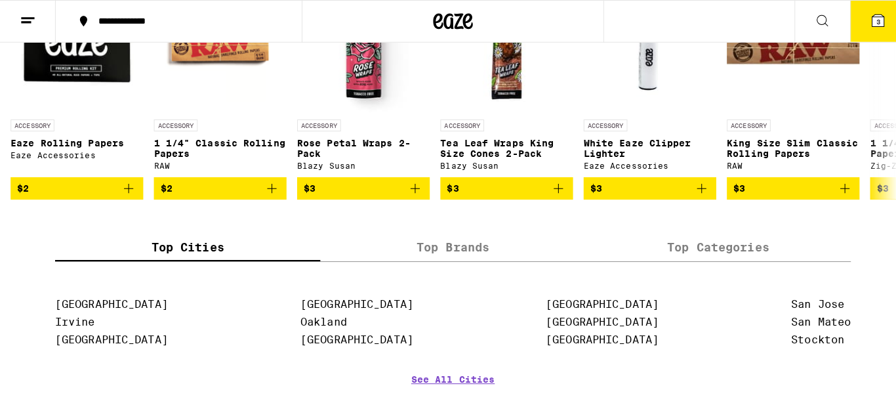
scroll to position [5274, 0]
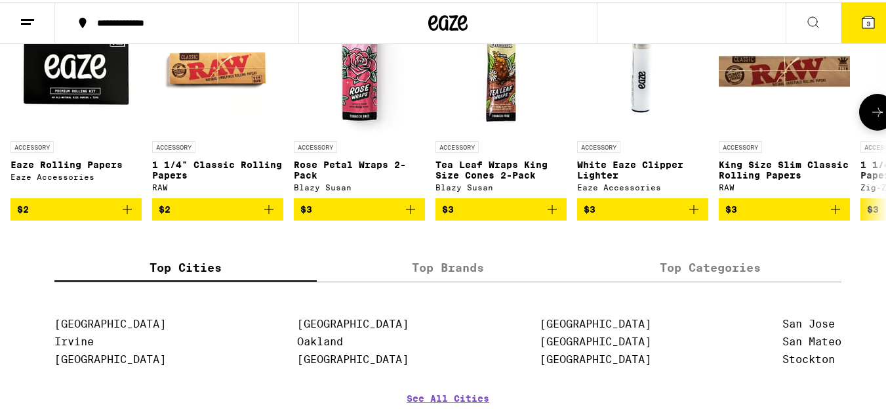
click at [693, 212] on icon "Add to bag" at bounding box center [693, 207] width 9 height 9
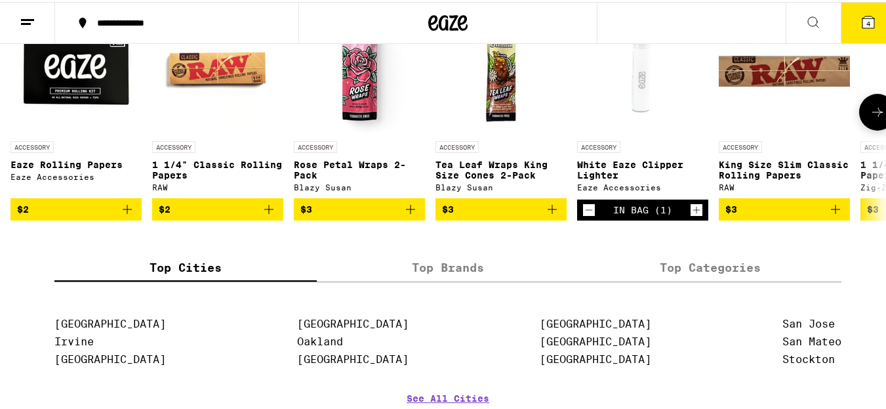
click at [124, 215] on icon "Add to bag" at bounding box center [127, 207] width 16 height 16
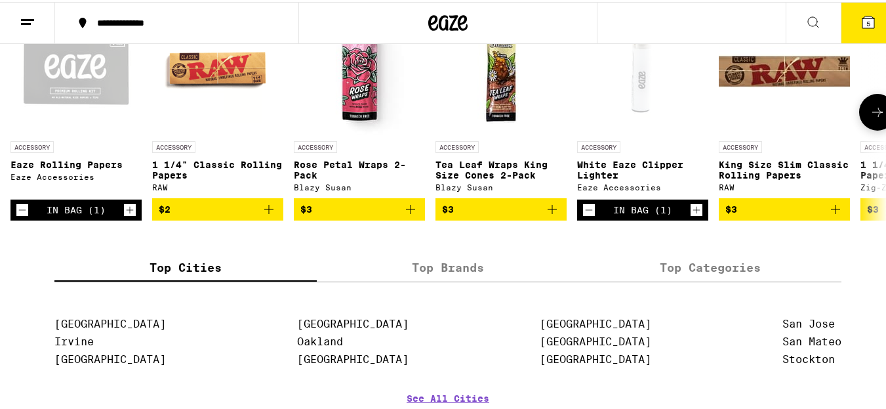
click at [130, 132] on div "Open page for Eaze Rolling Papers from Eaze Accessories" at bounding box center [75, 66] width 131 height 131
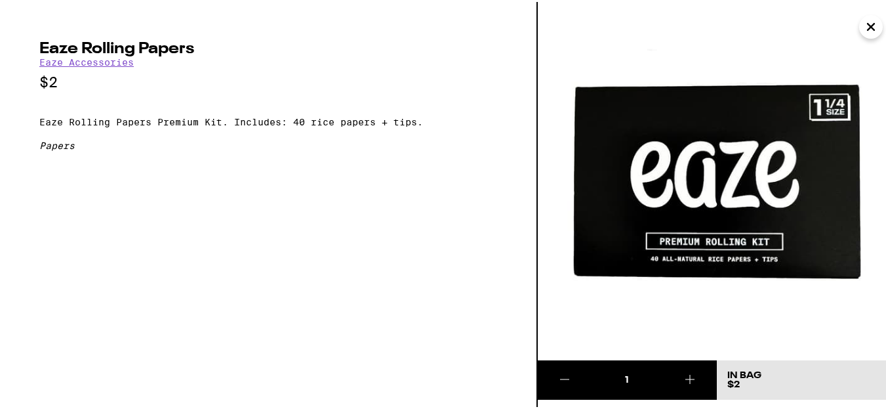
scroll to position [0, 19521]
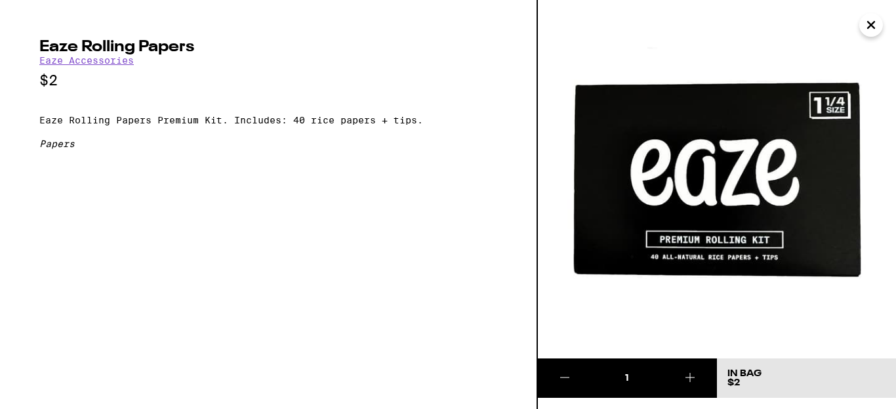
click at [666, 41] on img at bounding box center [717, 179] width 358 height 358
click at [885, 25] on img at bounding box center [717, 179] width 358 height 358
click at [864, 15] on icon "Close" at bounding box center [871, 25] width 16 height 20
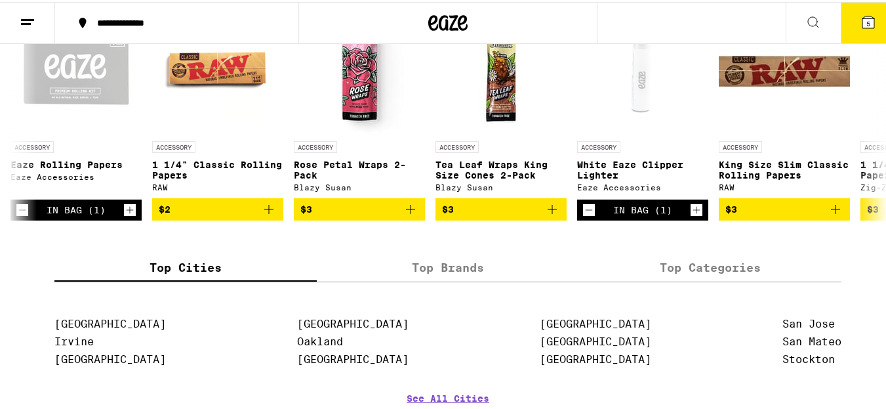
scroll to position [4314, 0]
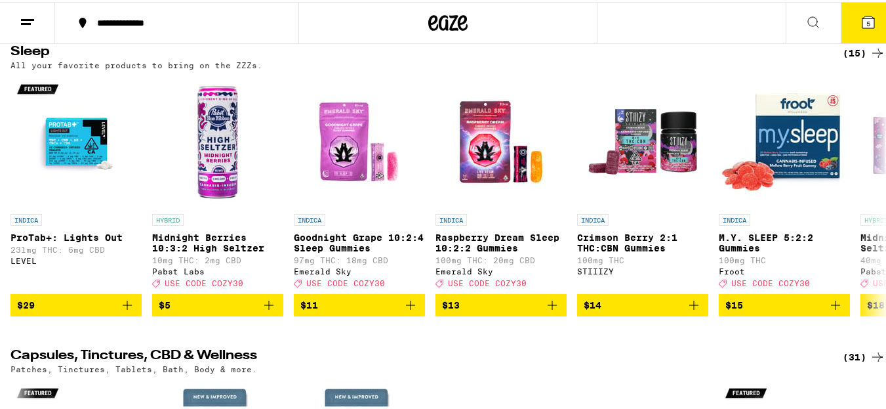
click at [862, 16] on icon at bounding box center [868, 20] width 12 height 12
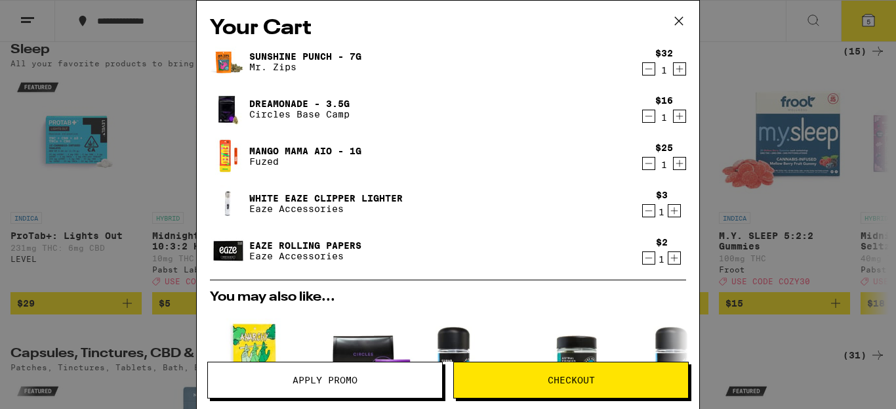
click at [405, 376] on span "Apply Promo" at bounding box center [325, 379] width 234 height 9
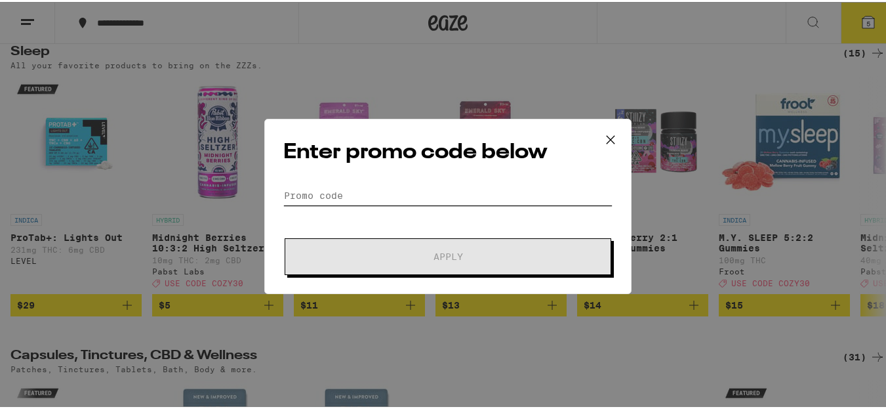
click at [355, 185] on input "Promo Code" at bounding box center [447, 194] width 329 height 20
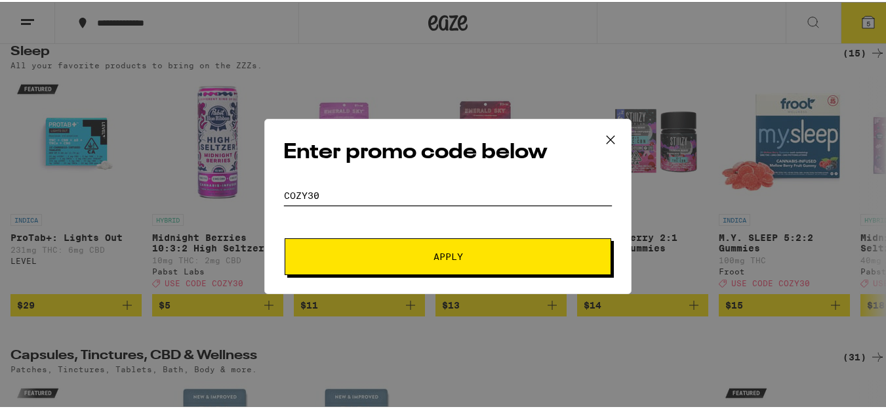
type input "cozy30"
click at [452, 259] on span "Apply" at bounding box center [448, 254] width 30 height 9
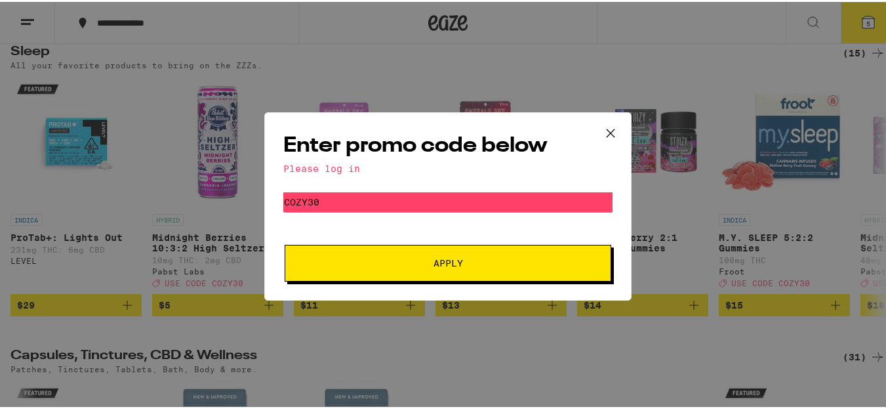
click at [452, 259] on span "Apply" at bounding box center [448, 260] width 30 height 9
click at [610, 132] on icon at bounding box center [611, 131] width 20 height 20
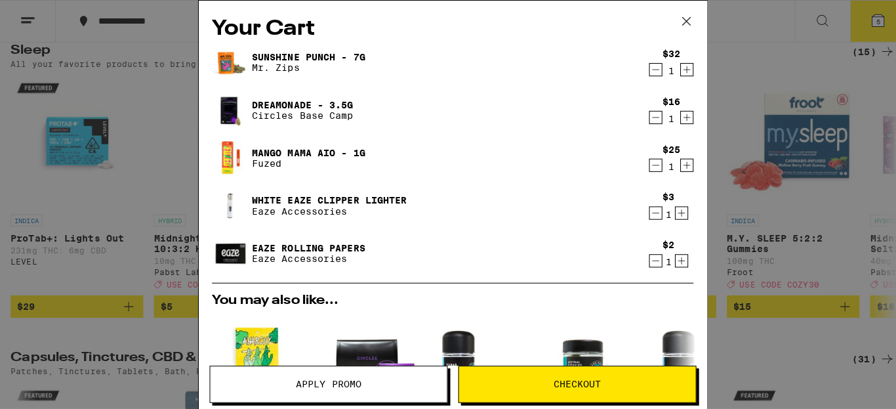
scroll to position [4314, 0]
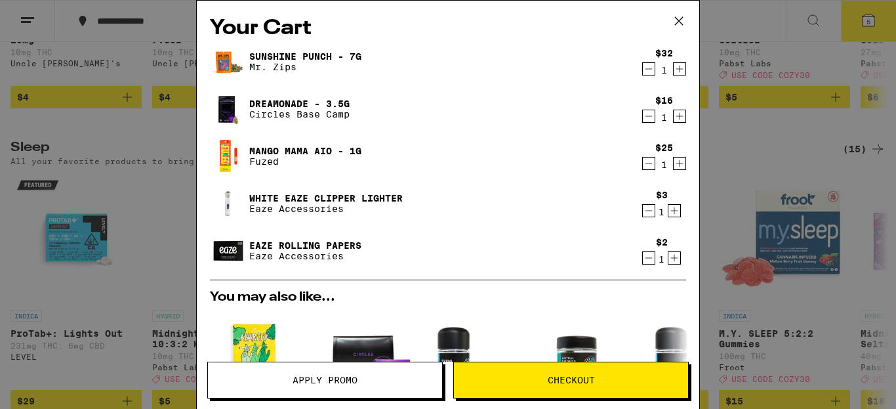
click at [39, 16] on div "Your Cart Sunshine Punch - 7g Mr. Zips $32 1 Dreamonade - 3.5g Circles Base Cam…" at bounding box center [448, 204] width 896 height 409
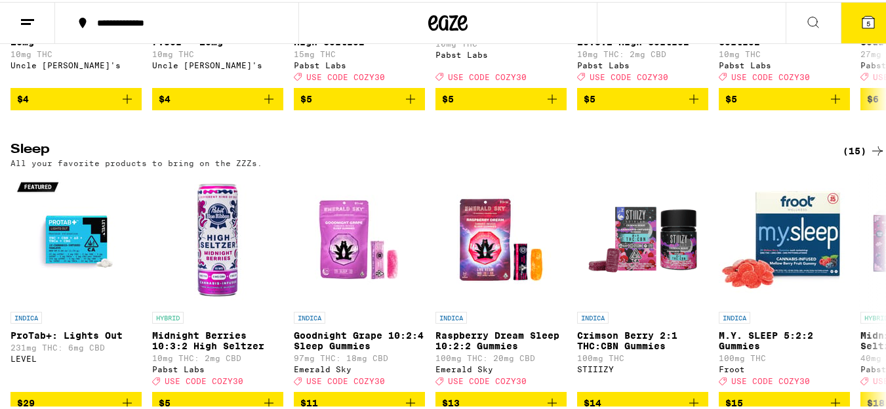
click at [41, 14] on button at bounding box center [27, 21] width 55 height 41
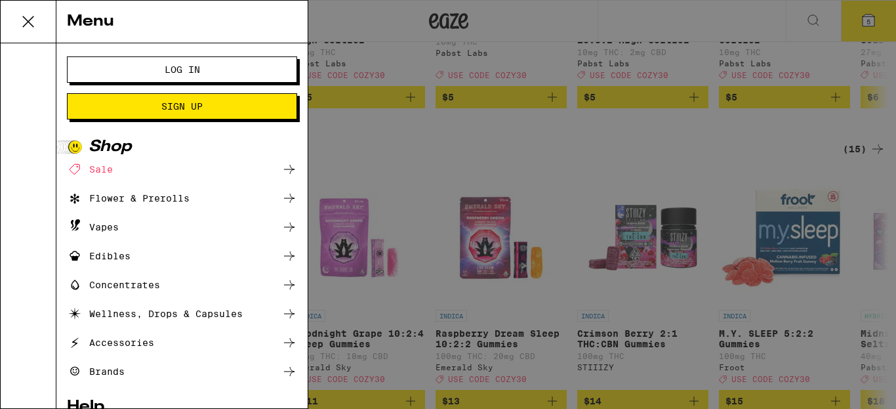
click at [156, 73] on span "Log In" at bounding box center [182, 69] width 124 height 9
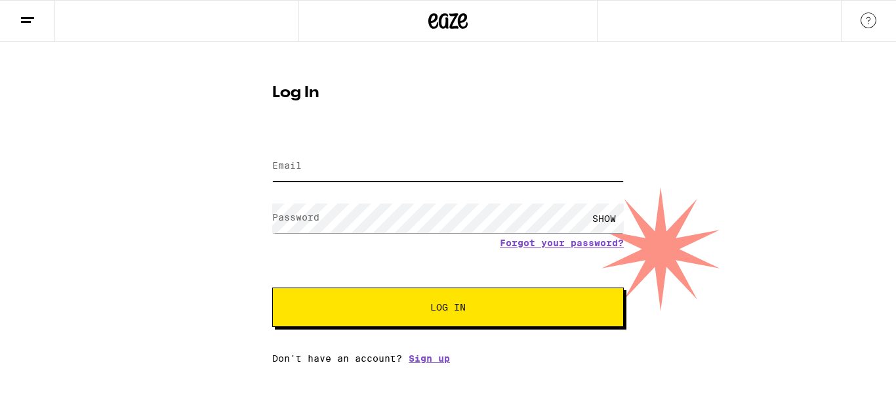
type input "[EMAIL_ADDRESS][DOMAIN_NAME]"
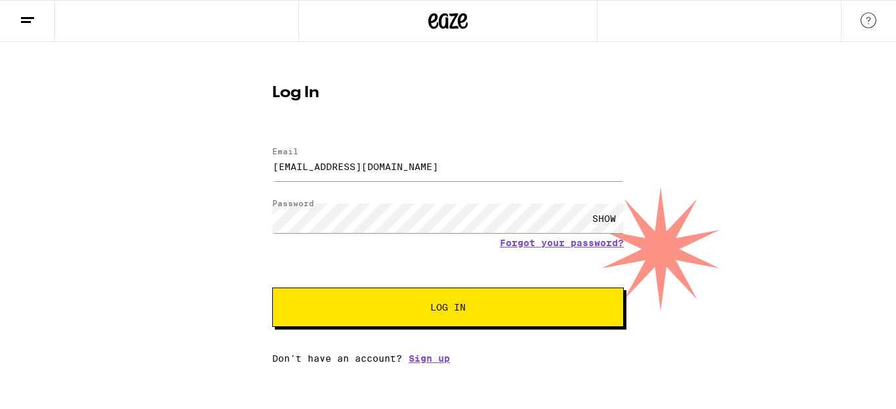
click at [610, 221] on div "SHOW" at bounding box center [603, 218] width 39 height 30
click at [272, 287] on button "Log In" at bounding box center [447, 306] width 351 height 39
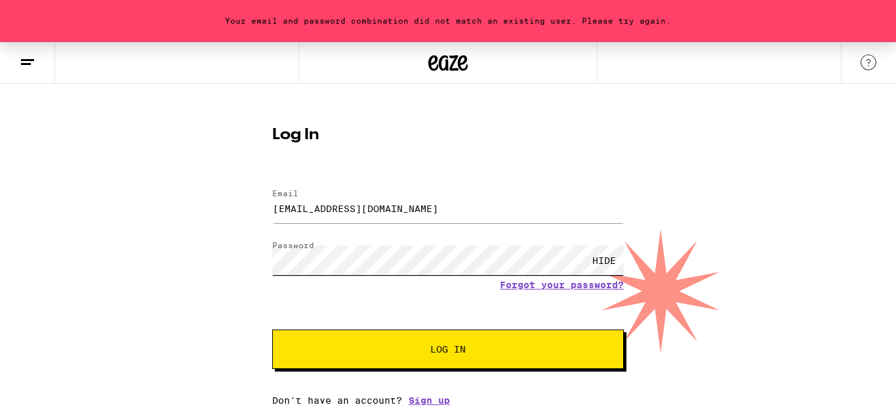
click at [272, 329] on button "Log In" at bounding box center [447, 348] width 351 height 39
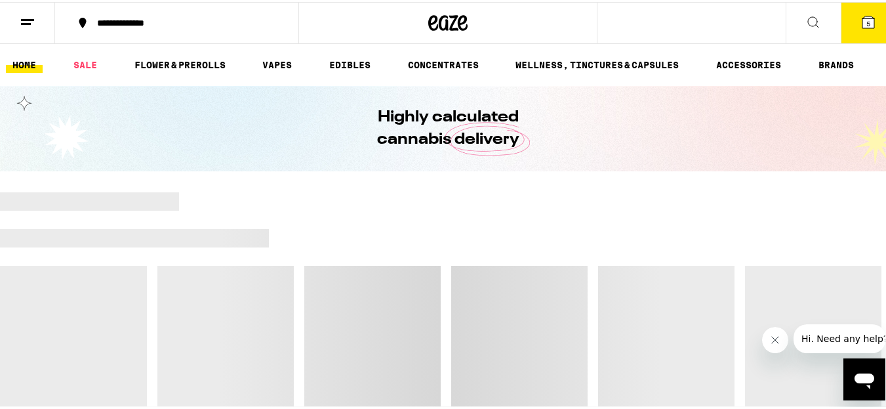
click at [862, 20] on icon at bounding box center [868, 20] width 12 height 12
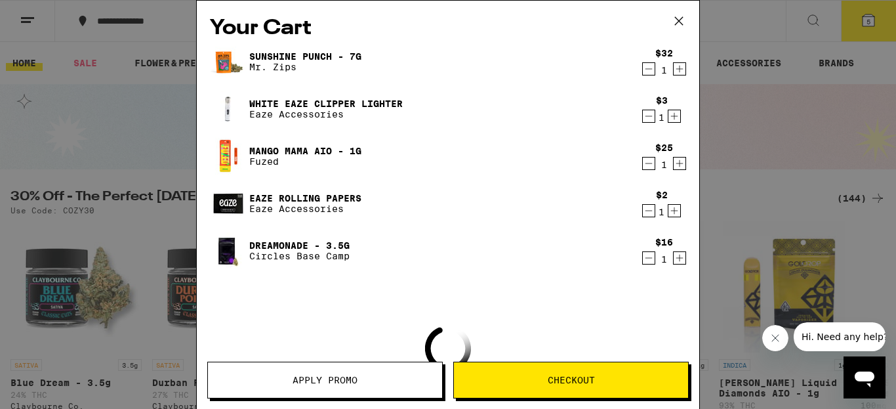
click at [862, 20] on div "Your Cart Sunshine Punch - 7g Mr. Zips $32 1 White Eaze Clipper Lighter Eaze Ac…" at bounding box center [448, 204] width 896 height 409
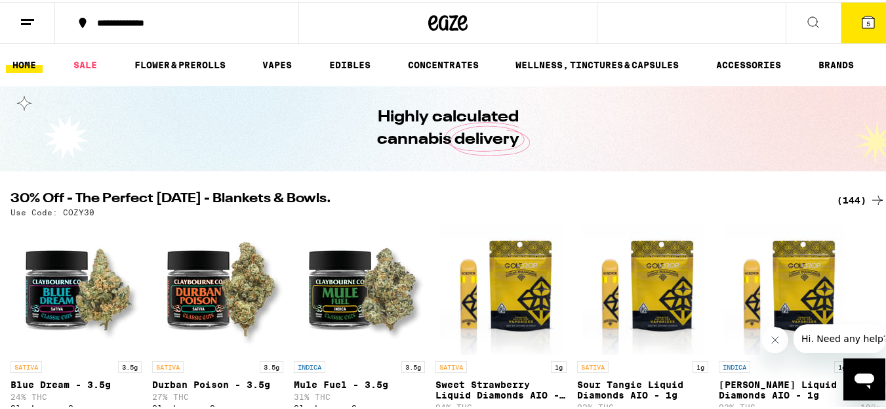
click at [860, 22] on icon at bounding box center [868, 20] width 16 height 16
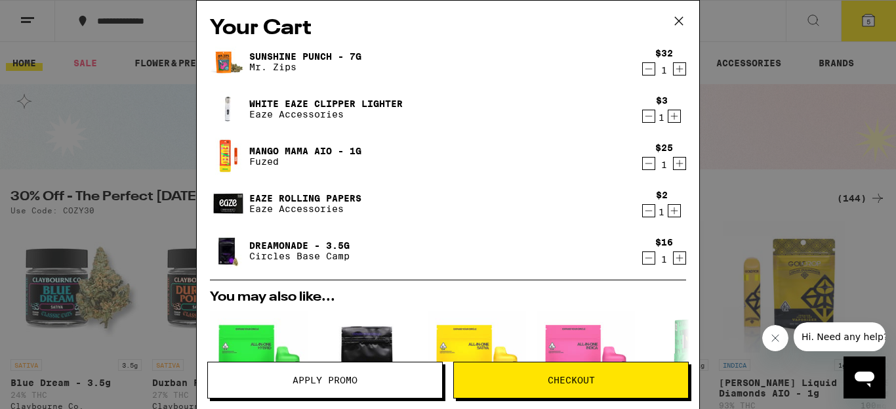
click at [359, 382] on span "Apply Promo" at bounding box center [325, 379] width 234 height 9
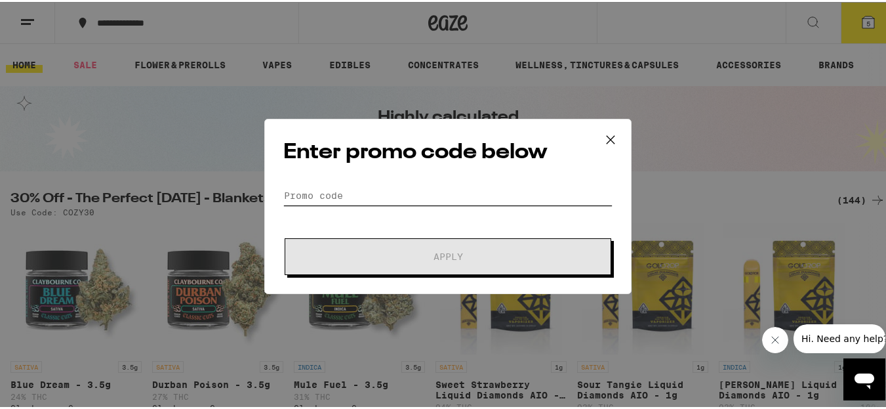
click at [412, 195] on input "Promo Code" at bounding box center [447, 194] width 329 height 20
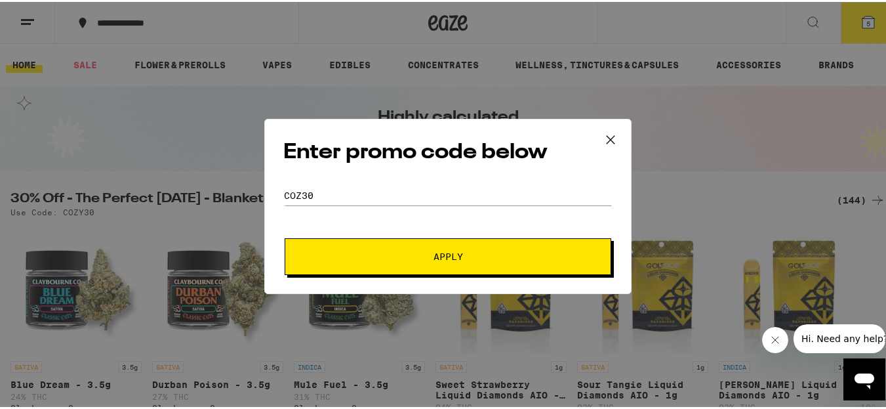
click at [449, 258] on span "Apply" at bounding box center [448, 254] width 30 height 9
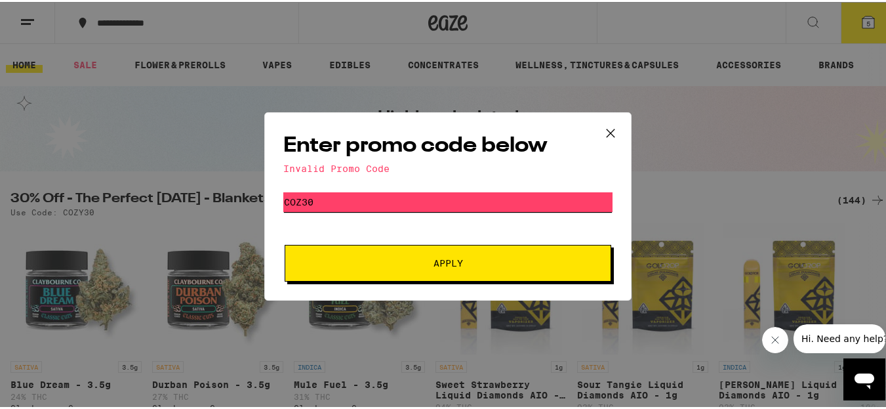
click at [297, 195] on input "coz30" at bounding box center [447, 200] width 329 height 20
type input "cozy30"
click at [433, 260] on span "Apply" at bounding box center [448, 260] width 30 height 9
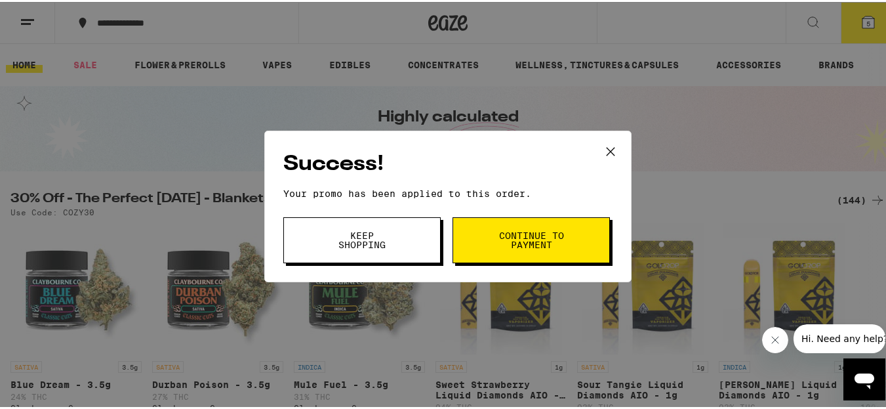
click at [539, 241] on span "Continue to payment" at bounding box center [531, 238] width 67 height 18
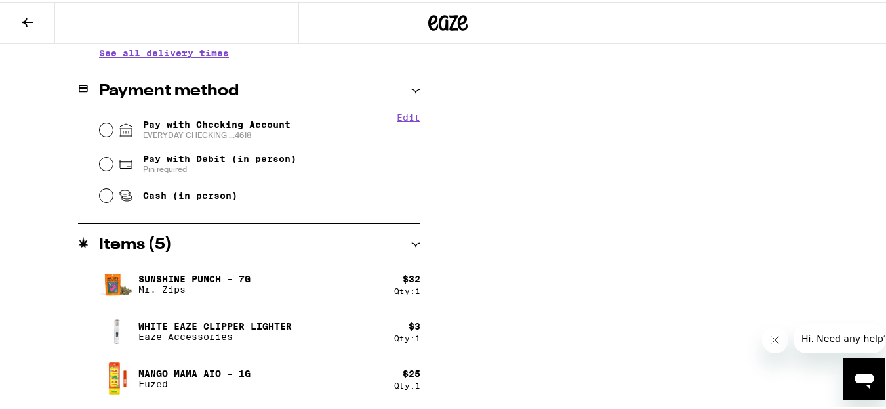
scroll to position [611, 0]
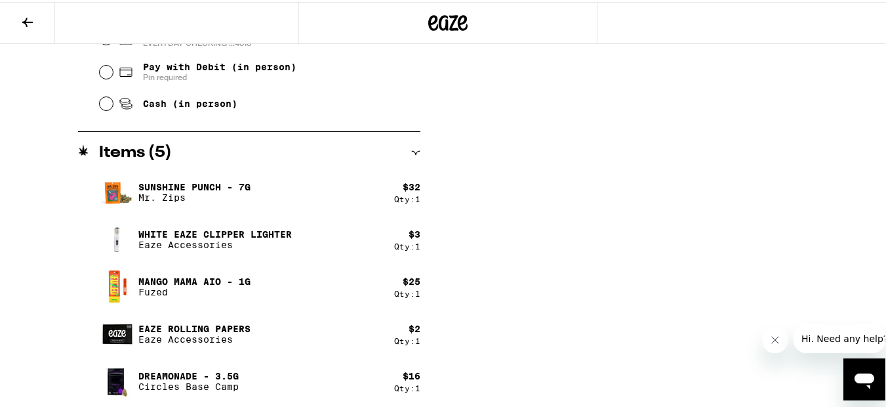
click at [197, 283] on p "Mango Mama AIO - 1g" at bounding box center [194, 279] width 112 height 10
click at [146, 278] on p "Mango Mama AIO - 1g" at bounding box center [194, 279] width 112 height 10
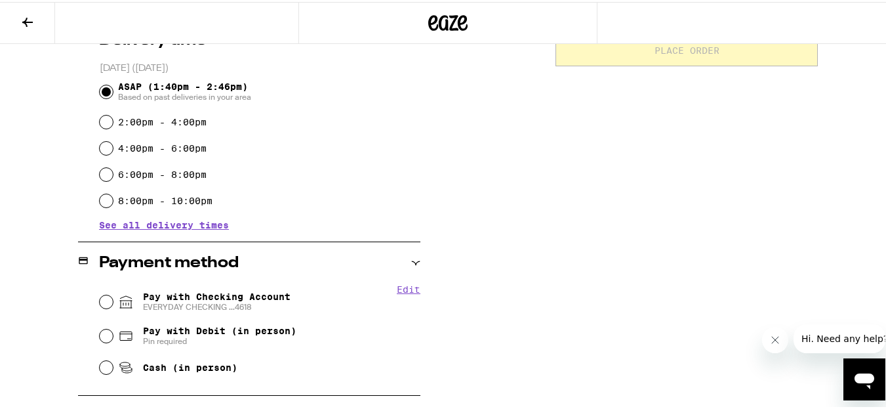
scroll to position [349, 0]
click at [103, 298] on input "Pay with Checking Account EVERYDAY CHECKING ...4618" at bounding box center [106, 298] width 13 height 13
radio input "true"
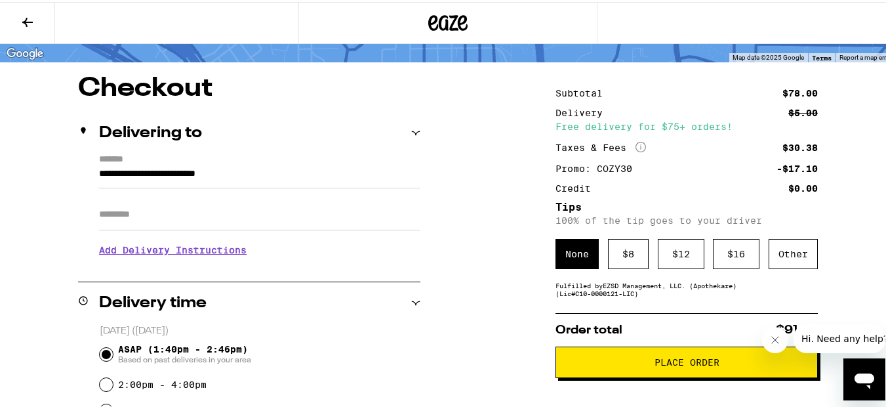
scroll to position [92, 0]
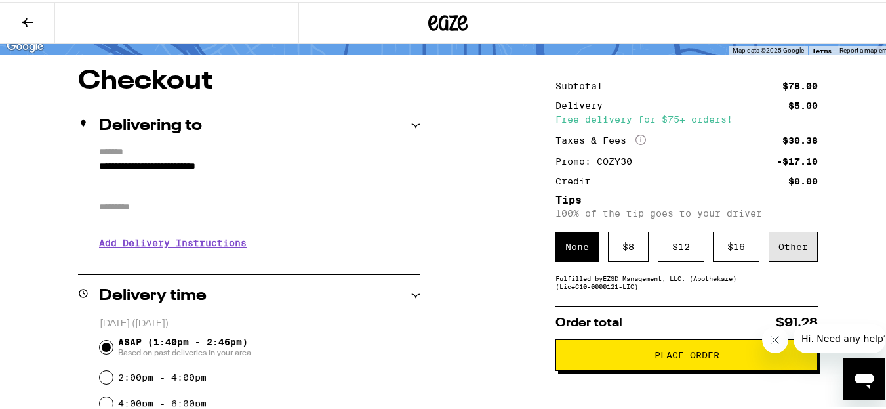
click at [772, 243] on div "Other" at bounding box center [793, 245] width 49 height 30
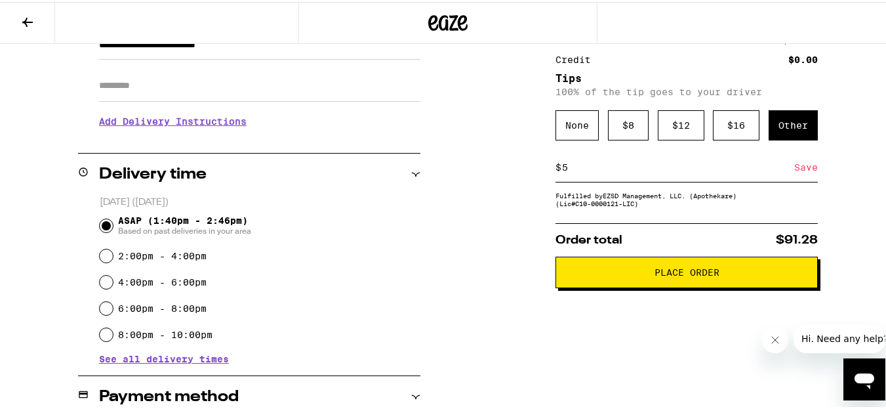
scroll to position [257, 0]
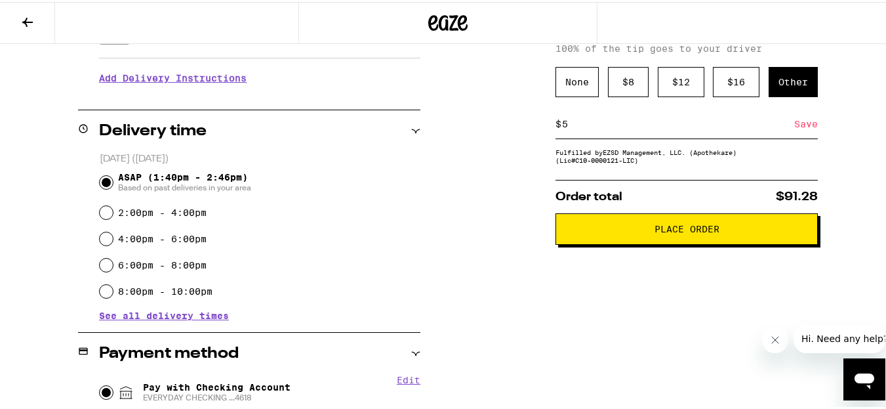
type input "5"
click at [798, 127] on div "Save" at bounding box center [806, 122] width 24 height 29
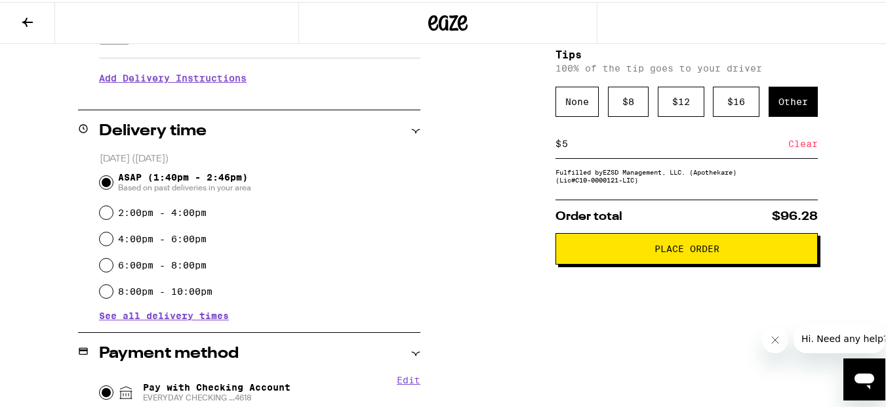
click at [693, 260] on button "Place Order" at bounding box center [686, 246] width 262 height 31
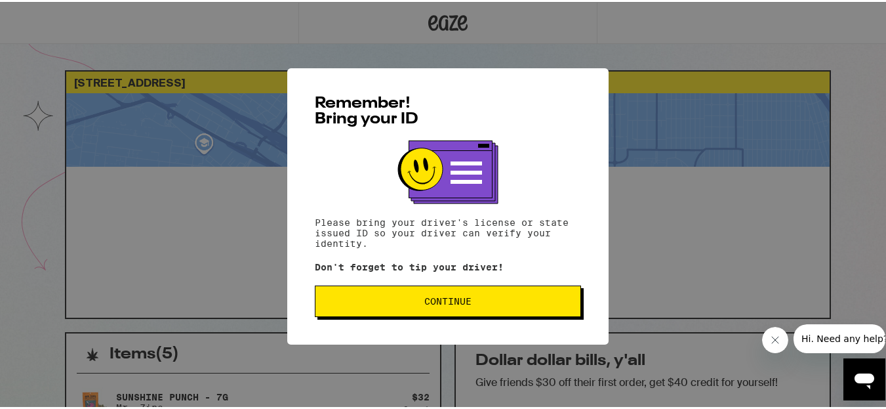
click at [170, 184] on div "Remember! Bring your ID Please bring your driver's license or state issued ID s…" at bounding box center [448, 204] width 896 height 409
